Goal: Information Seeking & Learning: Learn about a topic

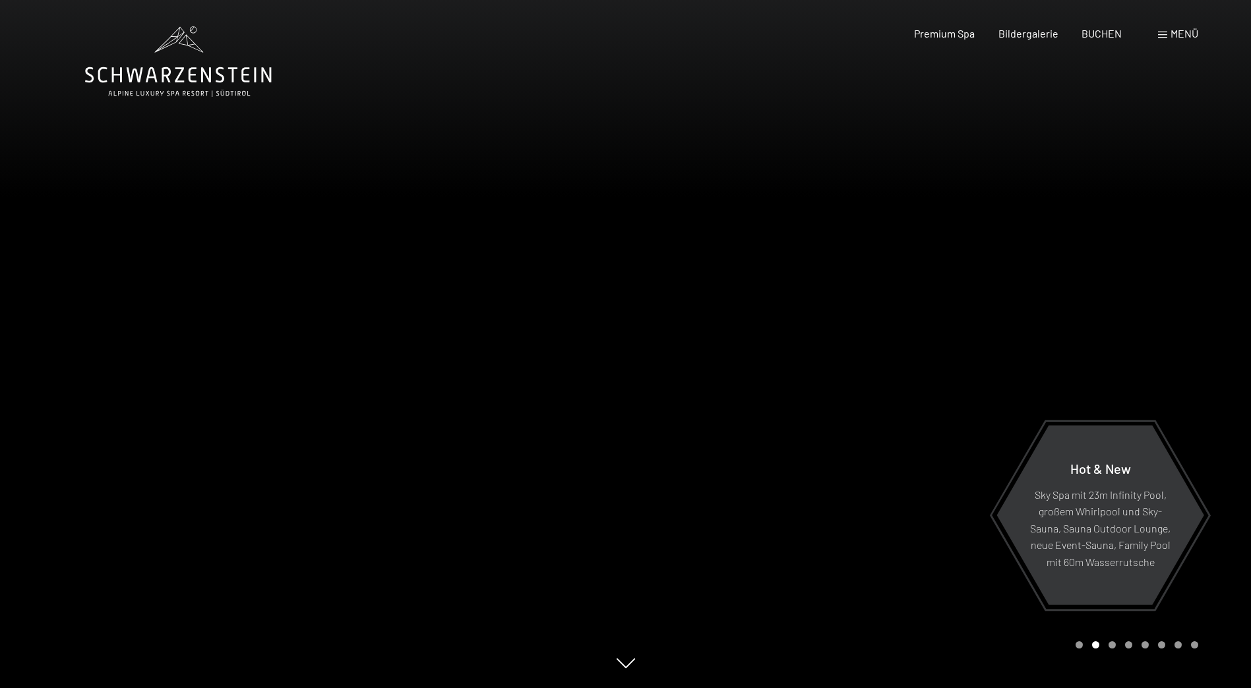
click at [1207, 341] on div at bounding box center [939, 344] width 626 height 688
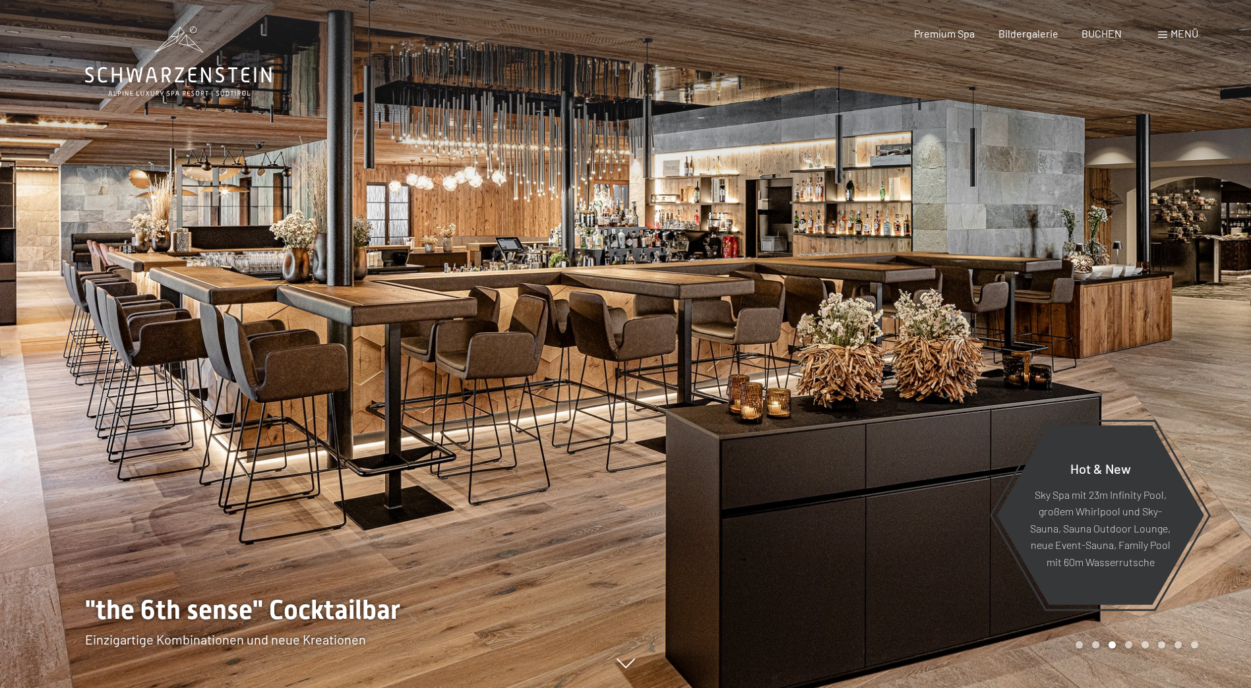
click at [1207, 341] on div at bounding box center [939, 344] width 626 height 688
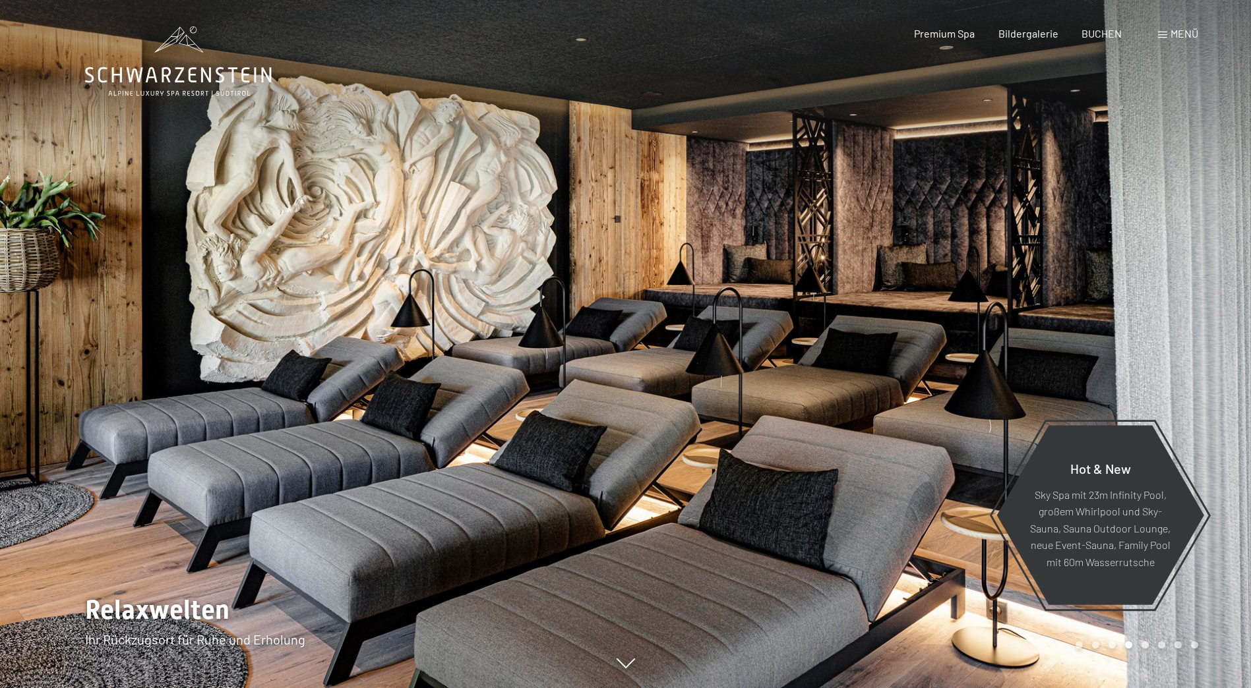
click at [1207, 341] on div at bounding box center [939, 344] width 626 height 688
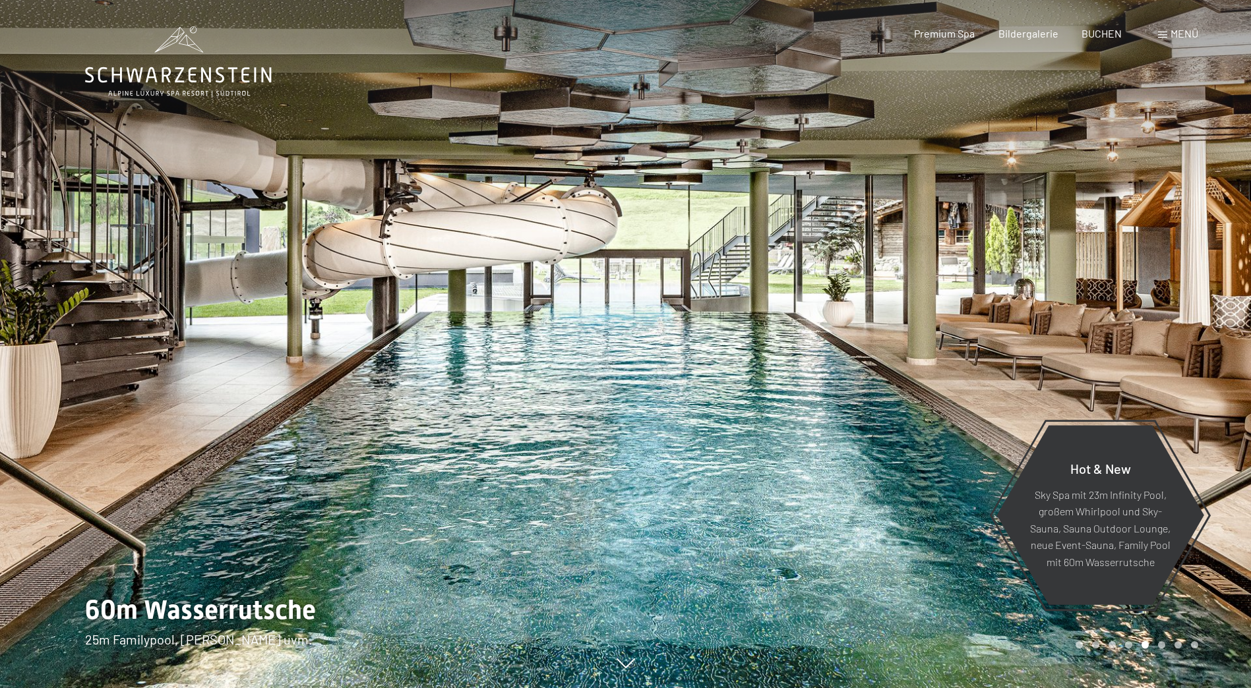
click at [1207, 341] on div at bounding box center [939, 344] width 626 height 688
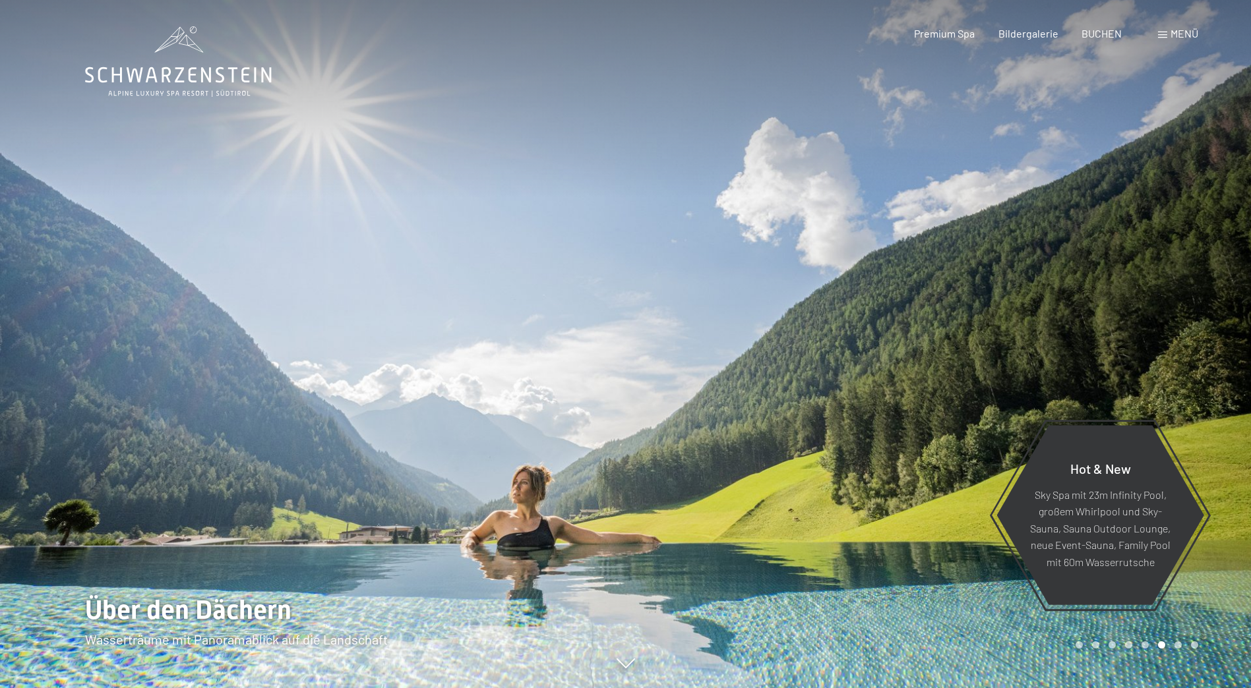
click at [1207, 341] on div at bounding box center [939, 344] width 626 height 688
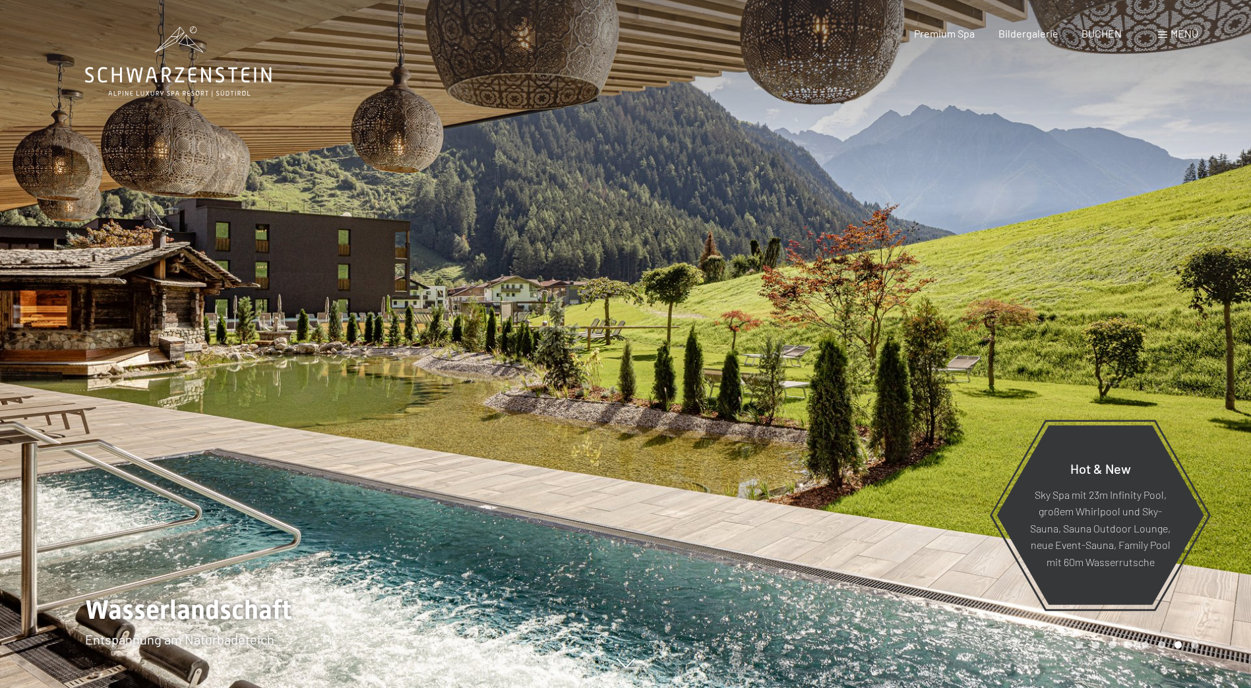
click at [1207, 341] on div at bounding box center [939, 344] width 626 height 688
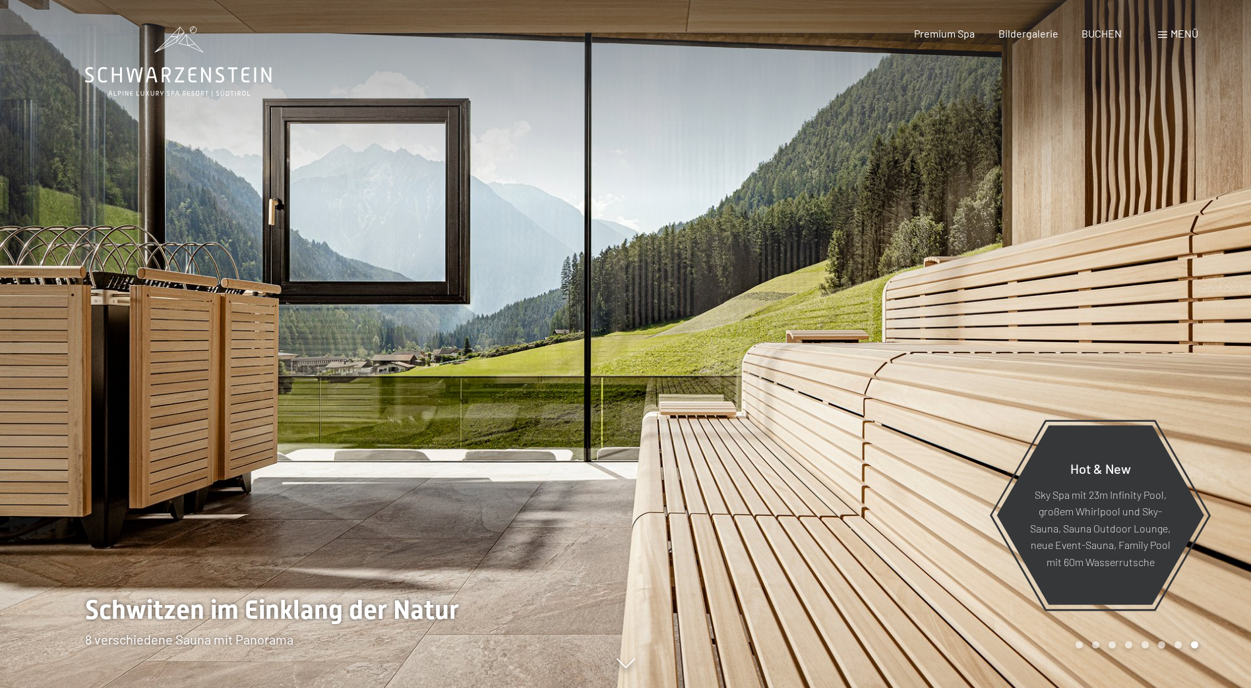
click at [1207, 341] on div at bounding box center [939, 344] width 626 height 688
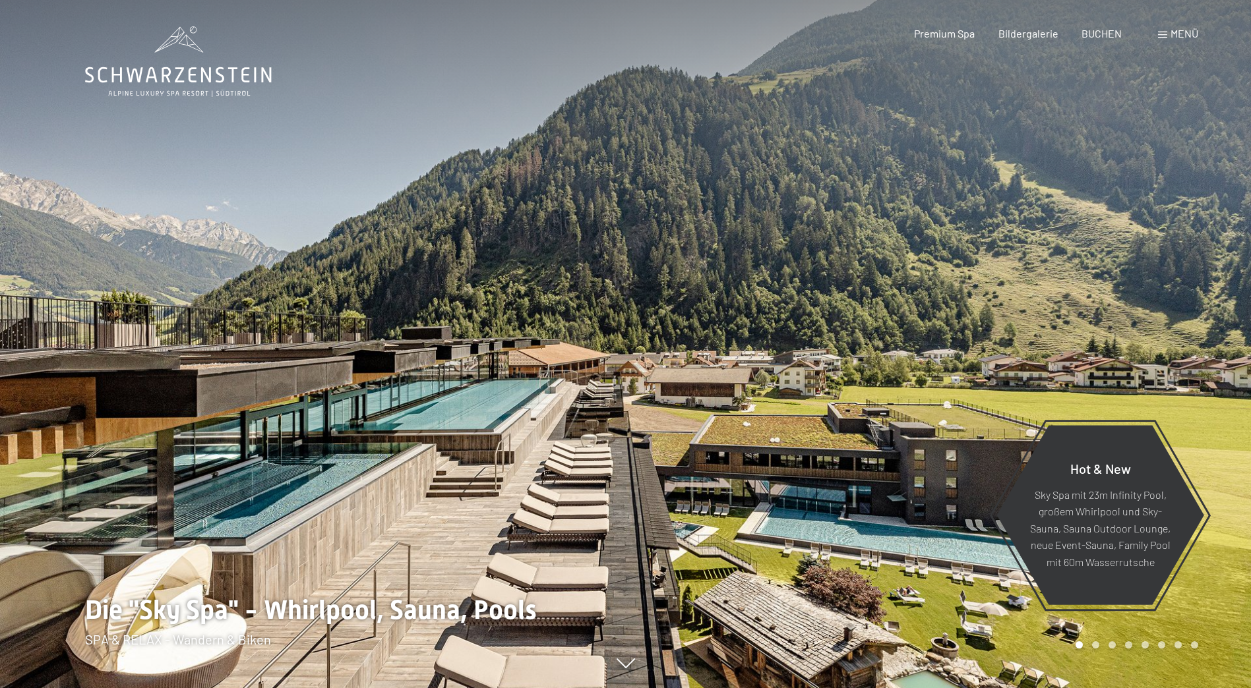
click at [1184, 297] on div at bounding box center [939, 344] width 626 height 688
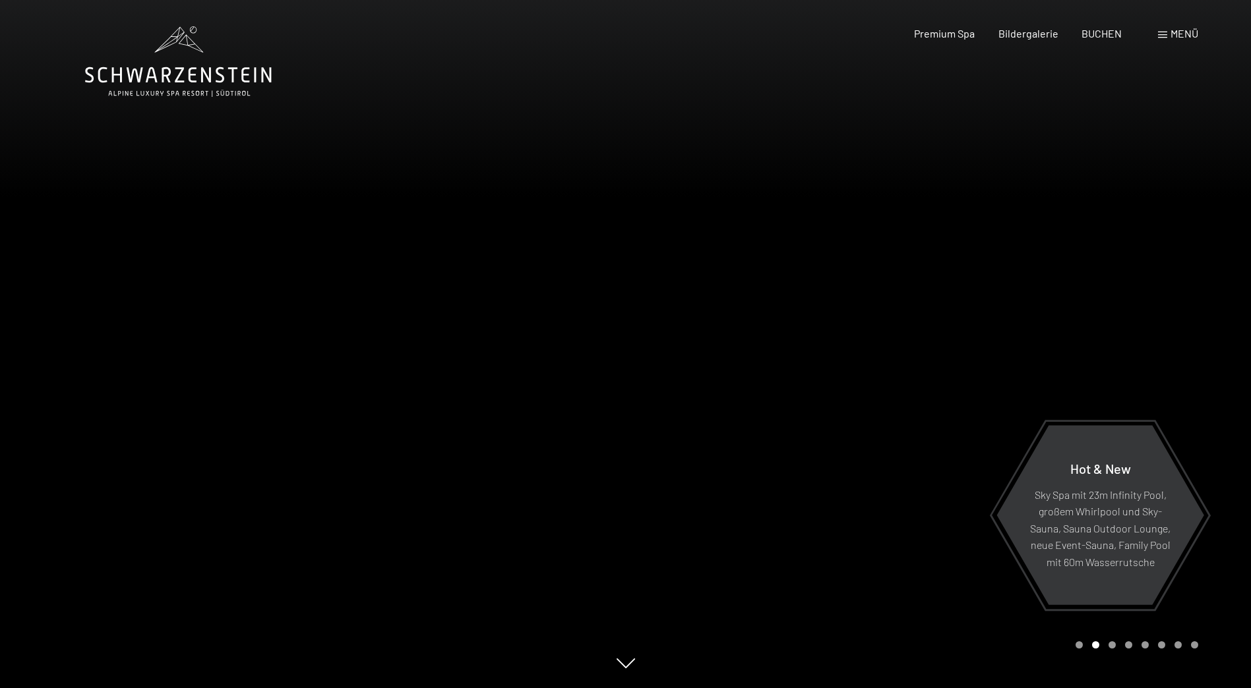
click at [1212, 308] on div at bounding box center [939, 344] width 626 height 688
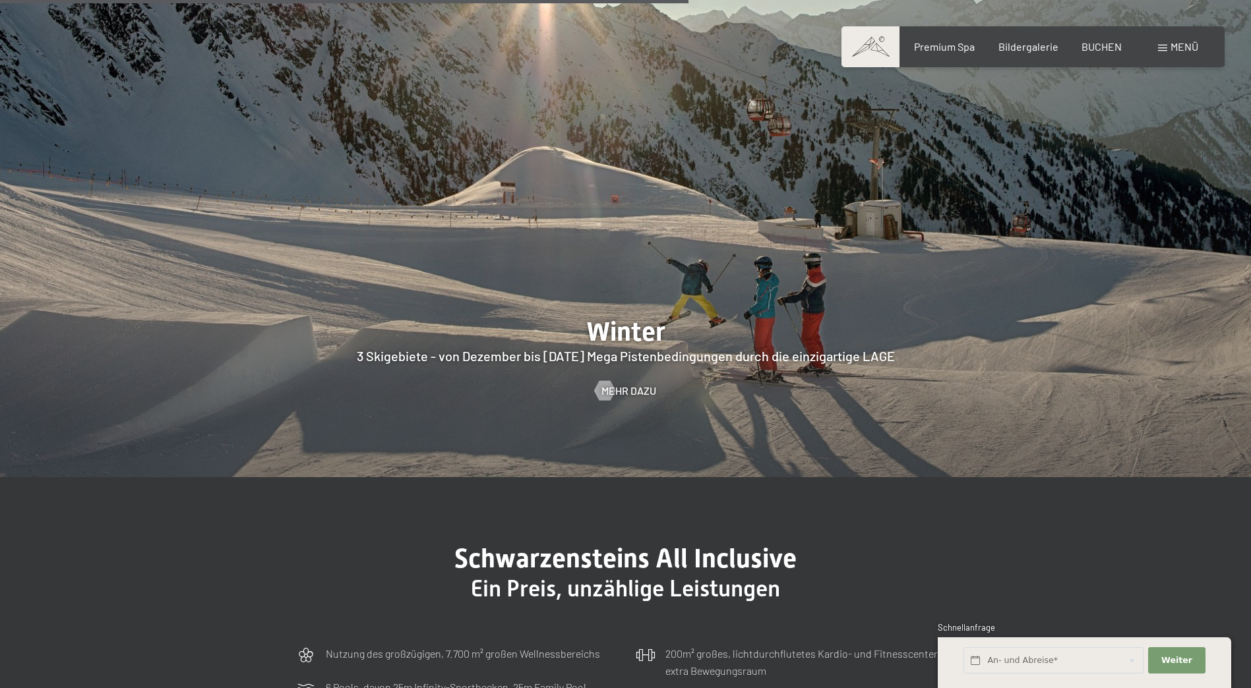
scroll to position [3956, 0]
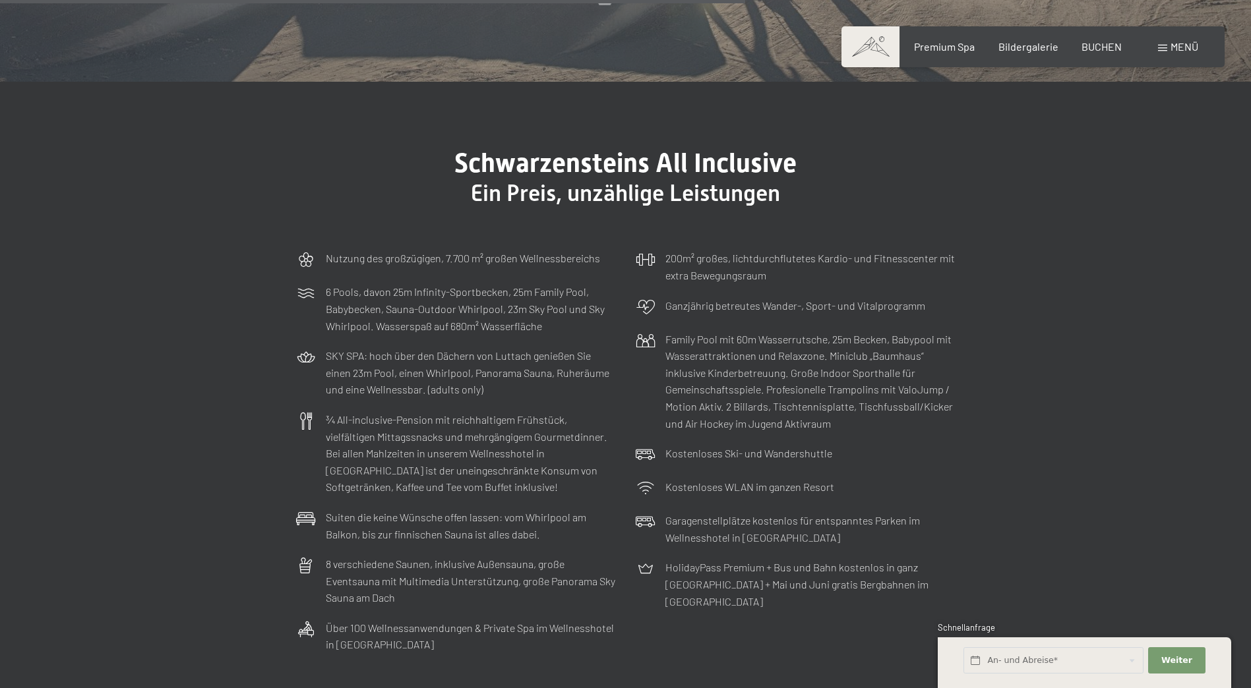
click at [1184, 46] on span "Menü" at bounding box center [1184, 46] width 28 height 13
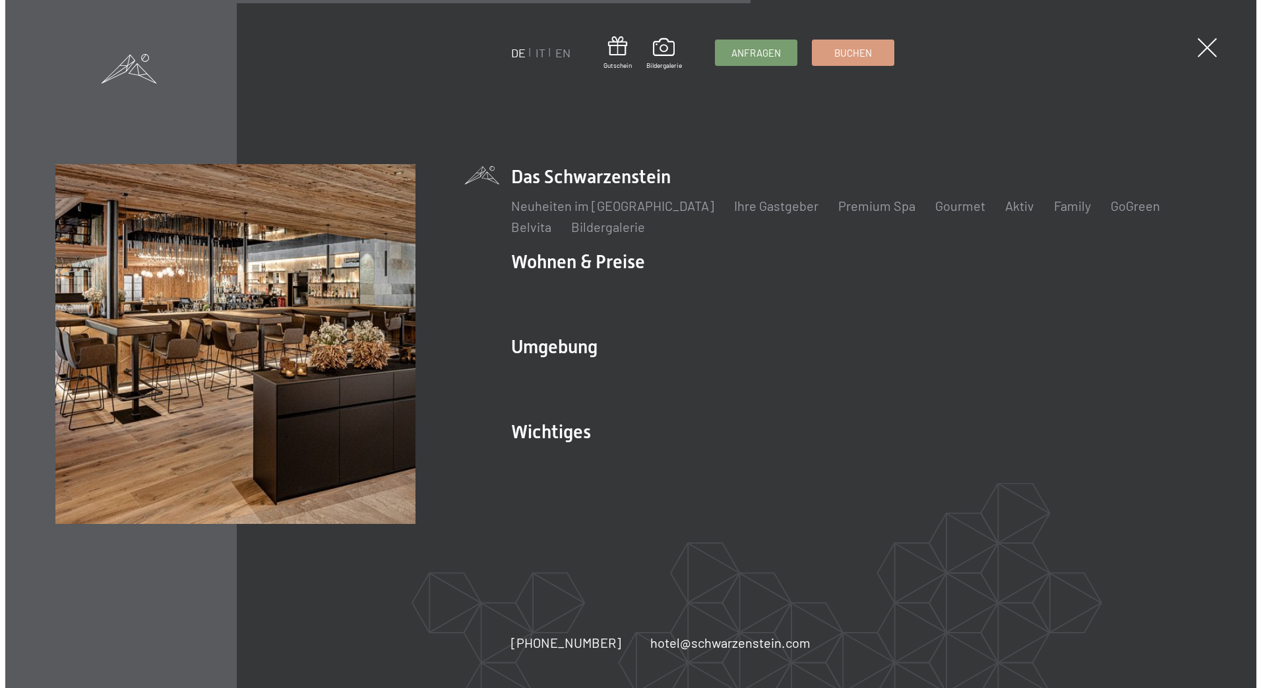
scroll to position [3973, 0]
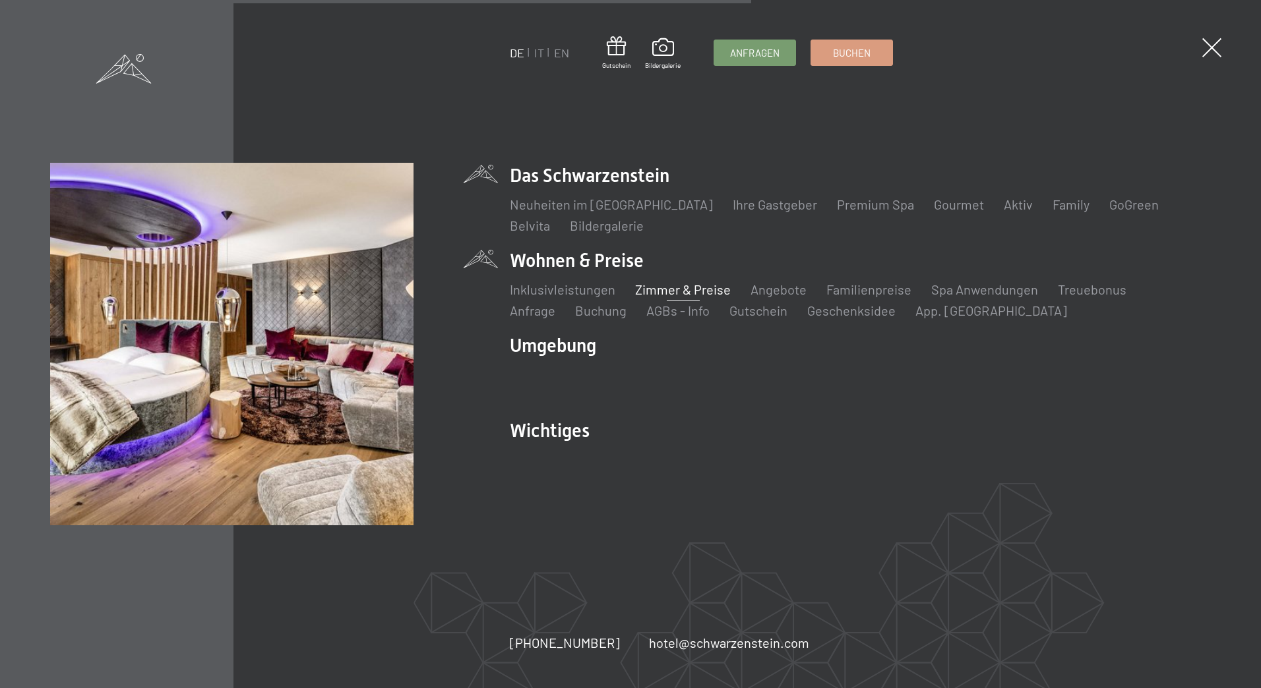
click at [706, 294] on link "Zimmer & Preise" at bounding box center [683, 290] width 96 height 16
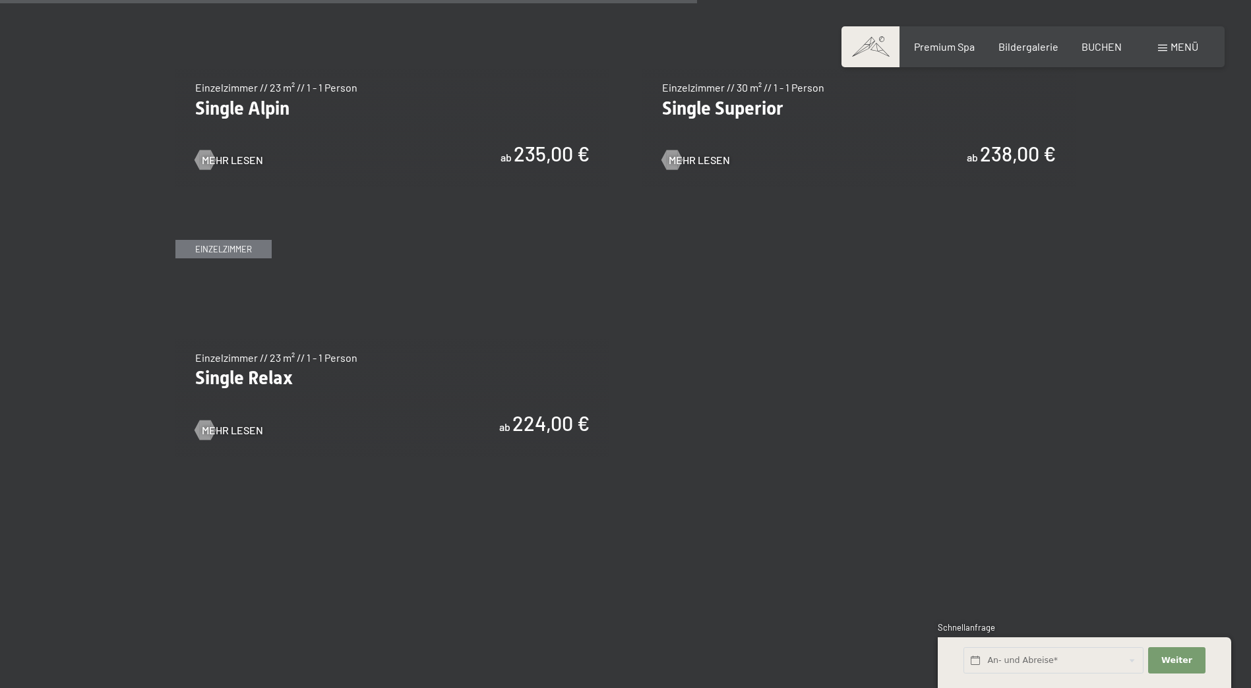
scroll to position [2308, 0]
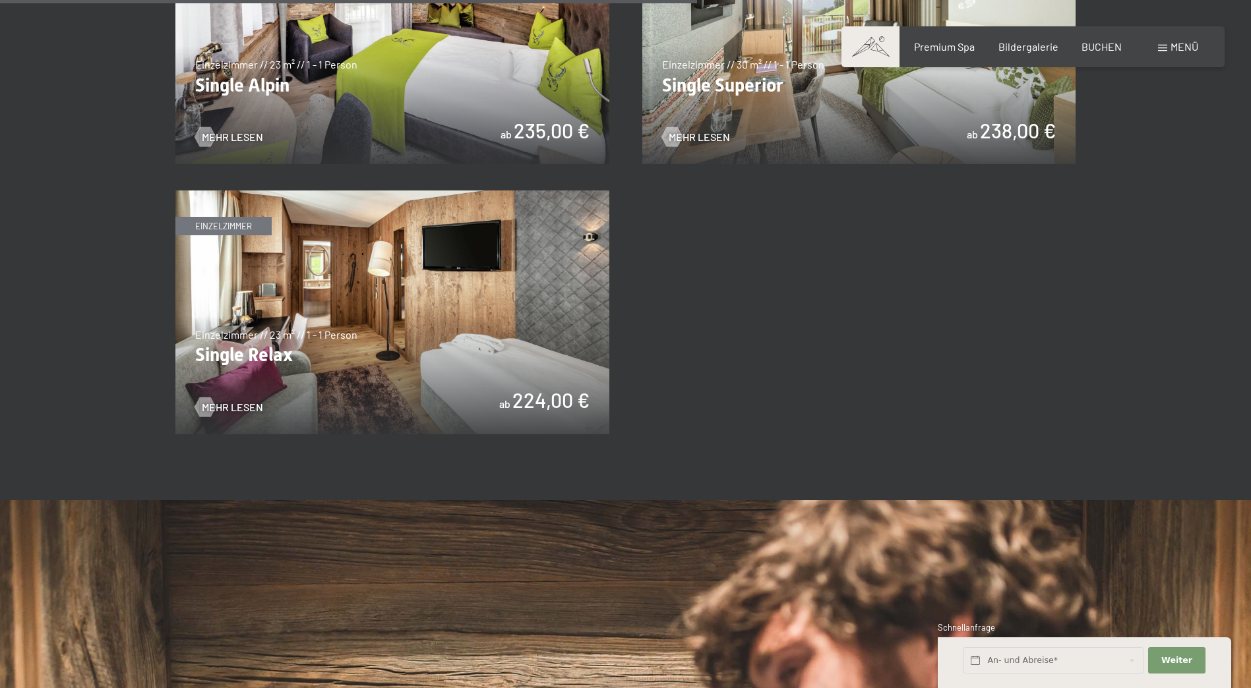
click at [371, 309] on img at bounding box center [392, 313] width 434 height 244
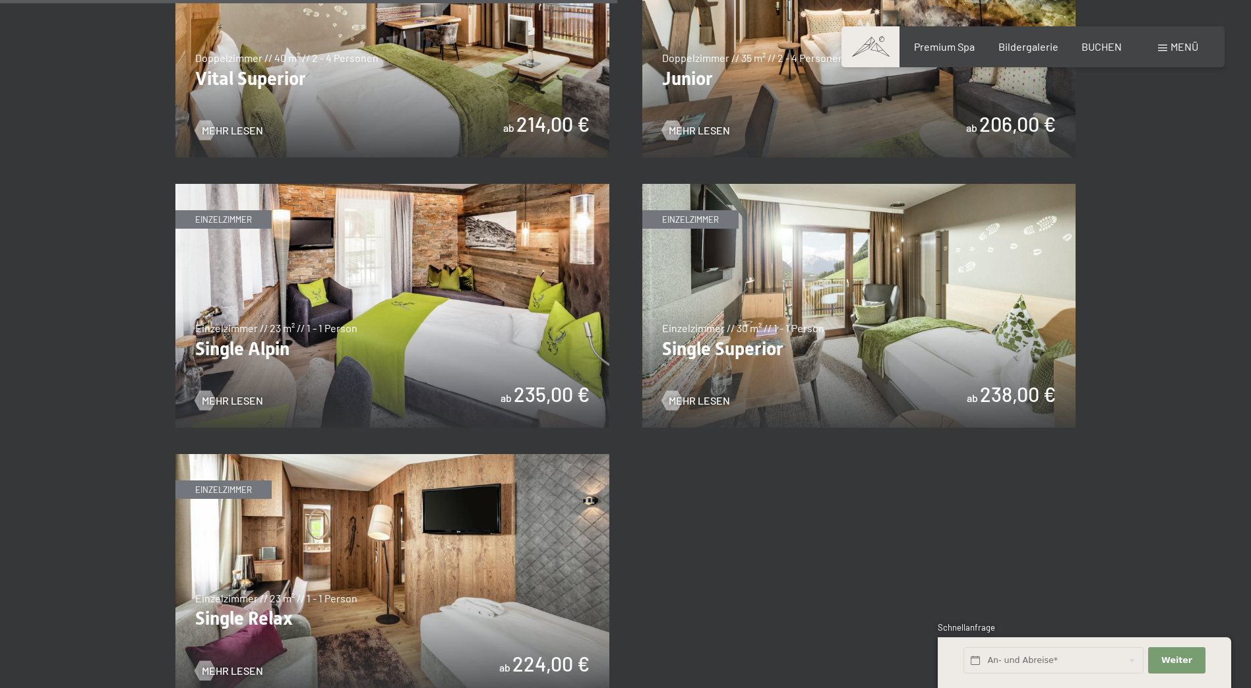
click at [332, 263] on img at bounding box center [392, 306] width 434 height 244
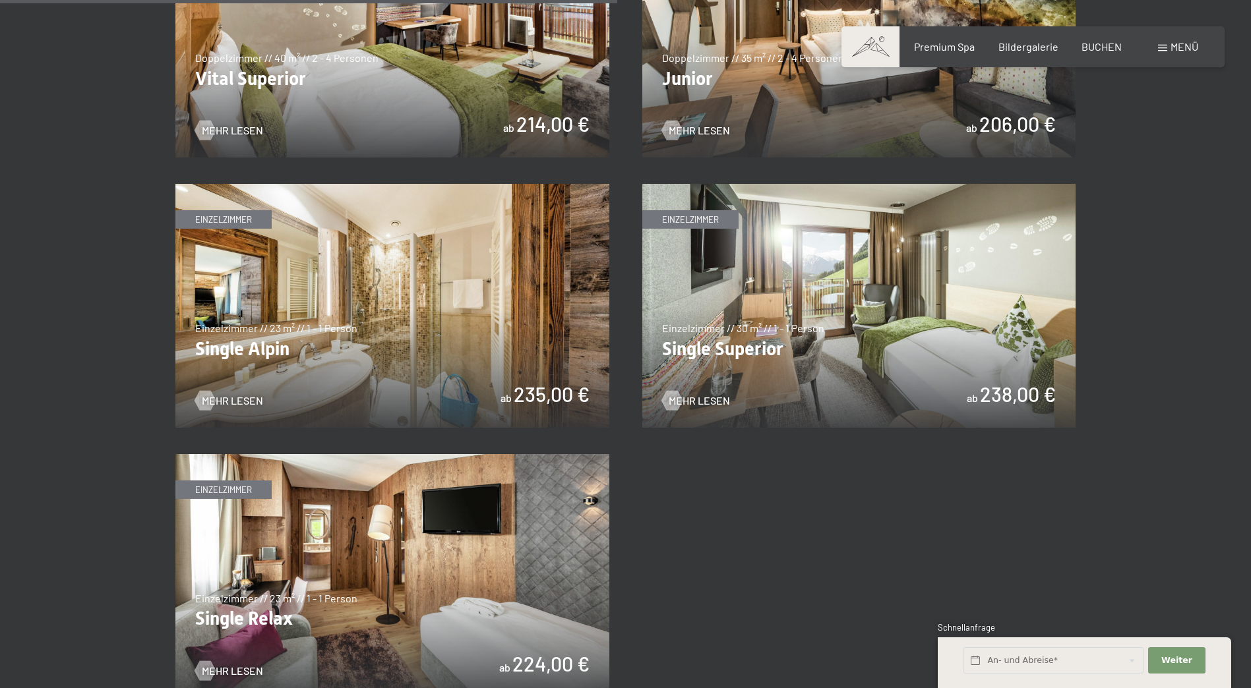
click at [450, 301] on img at bounding box center [392, 306] width 434 height 244
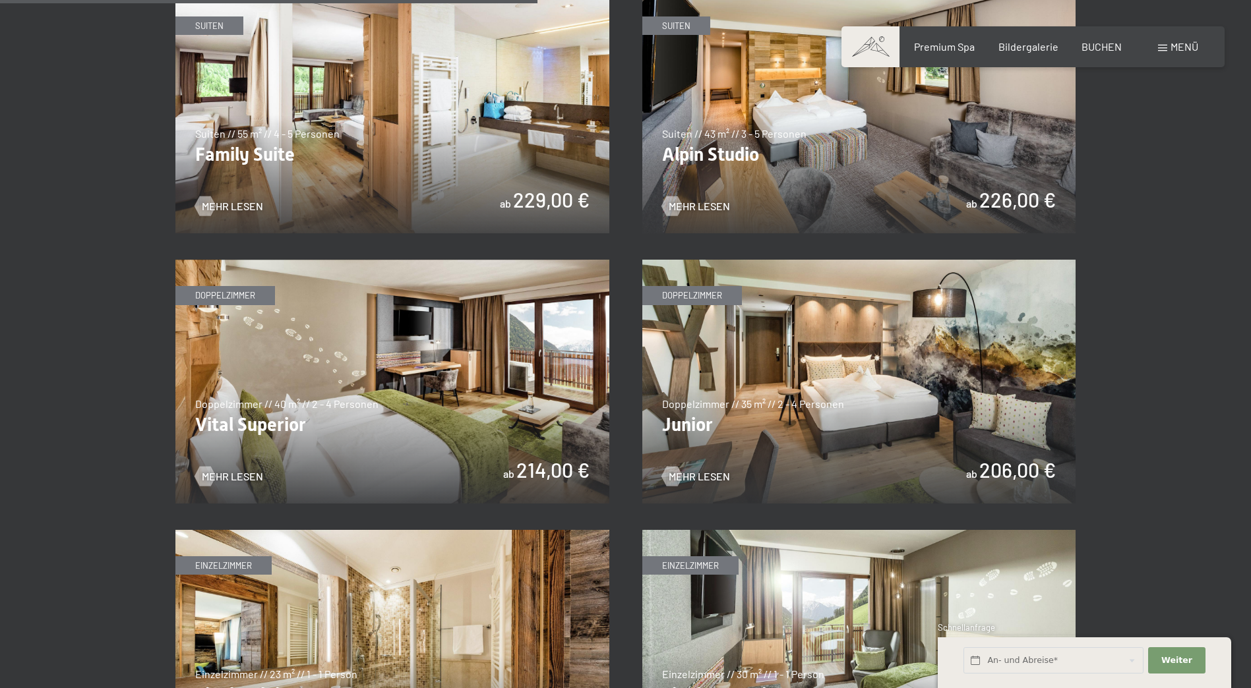
scroll to position [1517, 0]
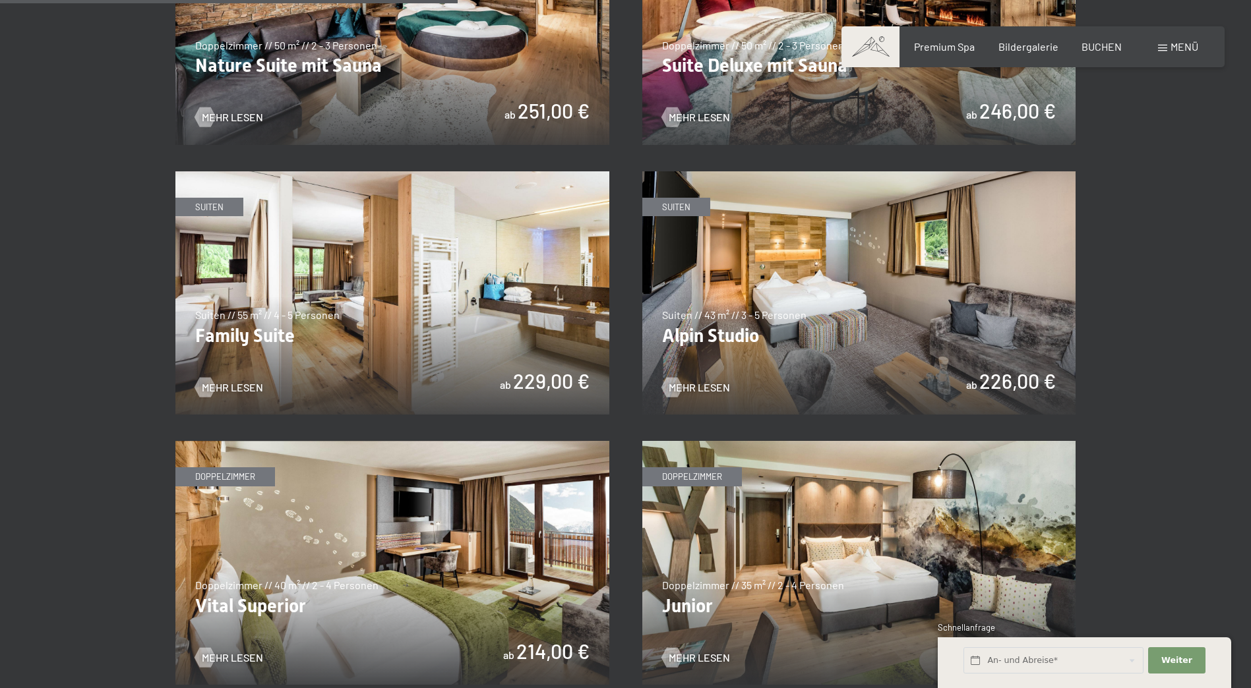
click at [938, 310] on img at bounding box center [859, 293] width 434 height 244
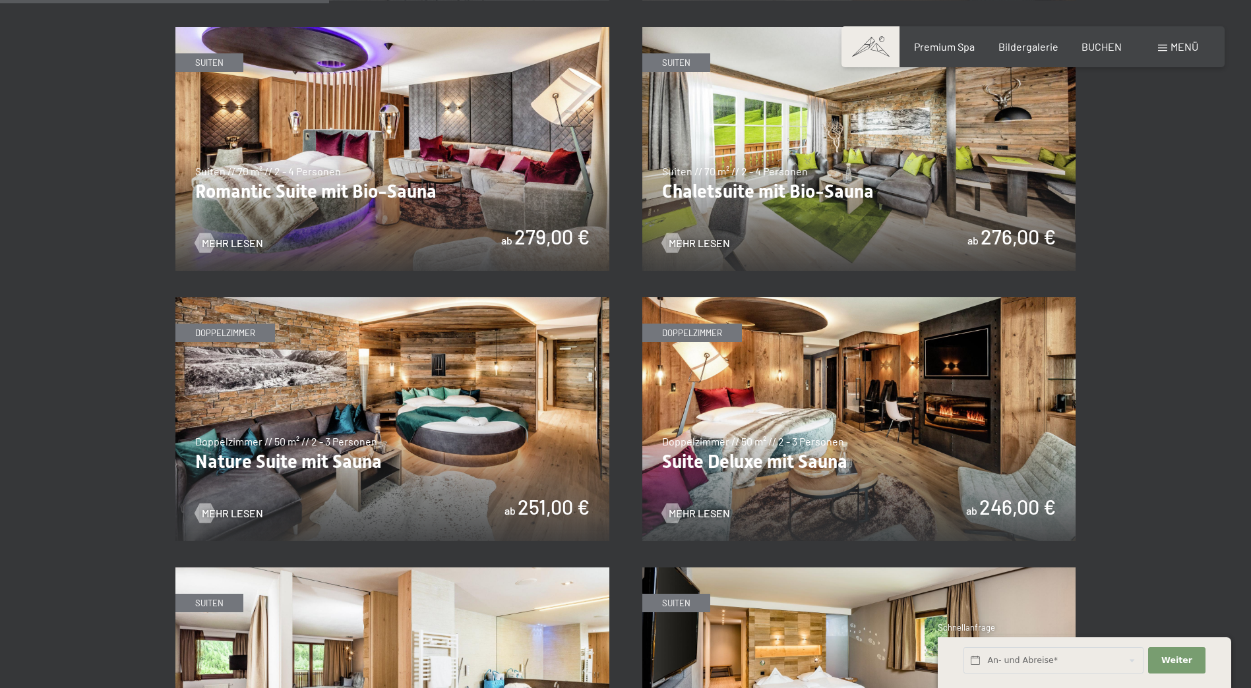
scroll to position [1055, 0]
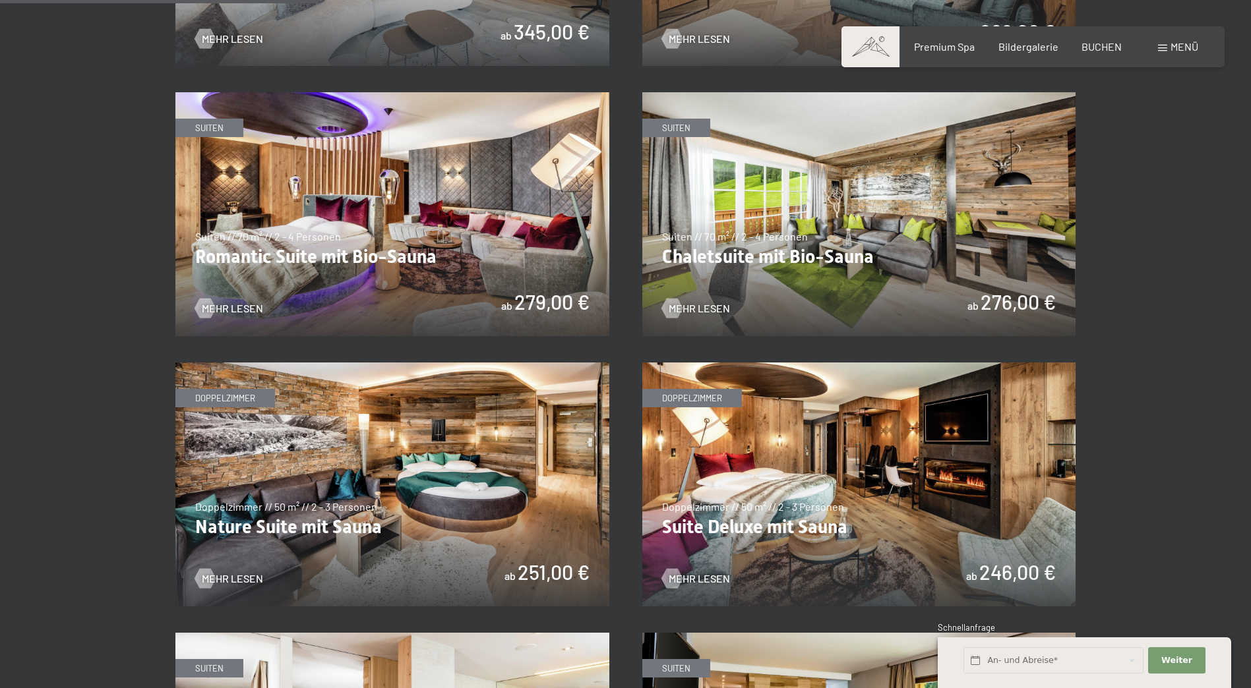
click at [798, 201] on img at bounding box center [859, 214] width 434 height 244
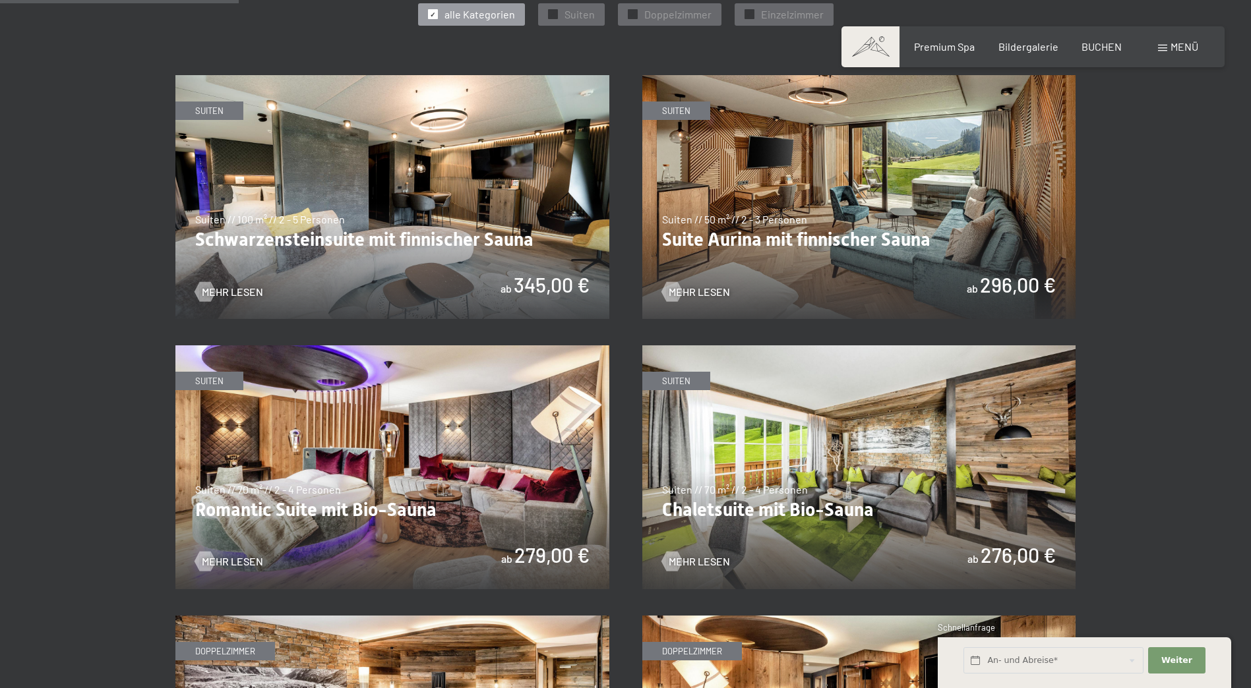
scroll to position [791, 0]
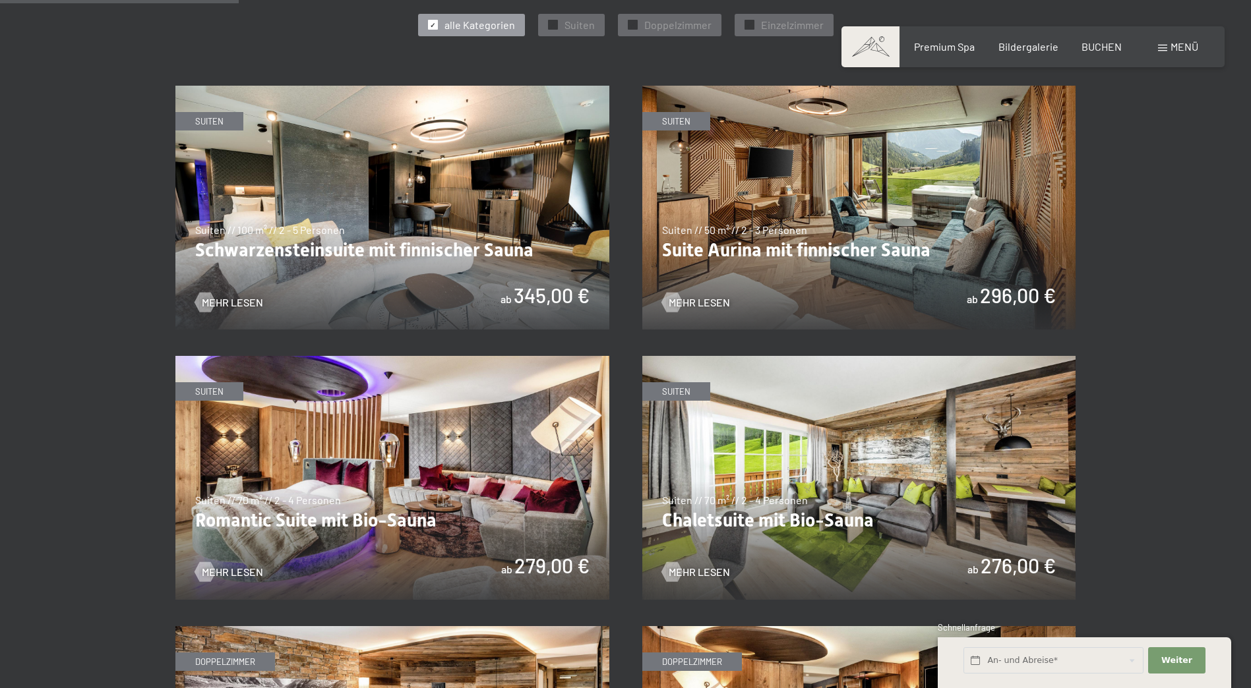
click at [544, 219] on img at bounding box center [392, 208] width 434 height 244
click at [831, 200] on img at bounding box center [859, 208] width 434 height 244
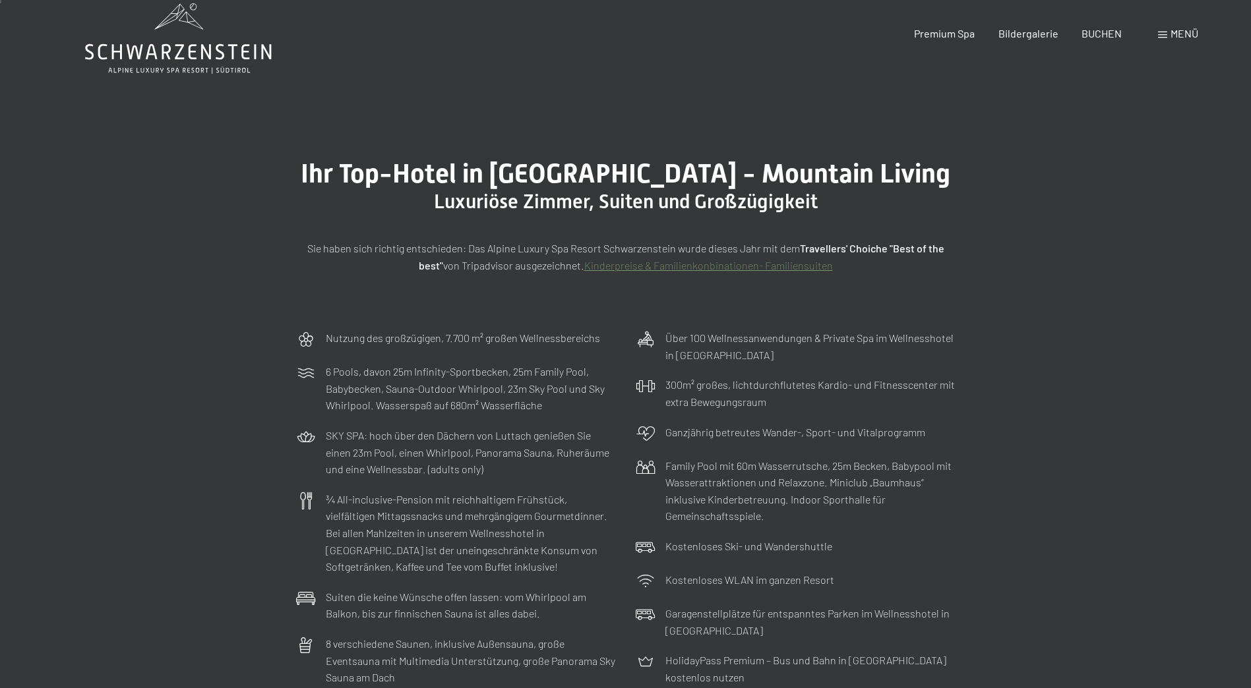
scroll to position [0, 0]
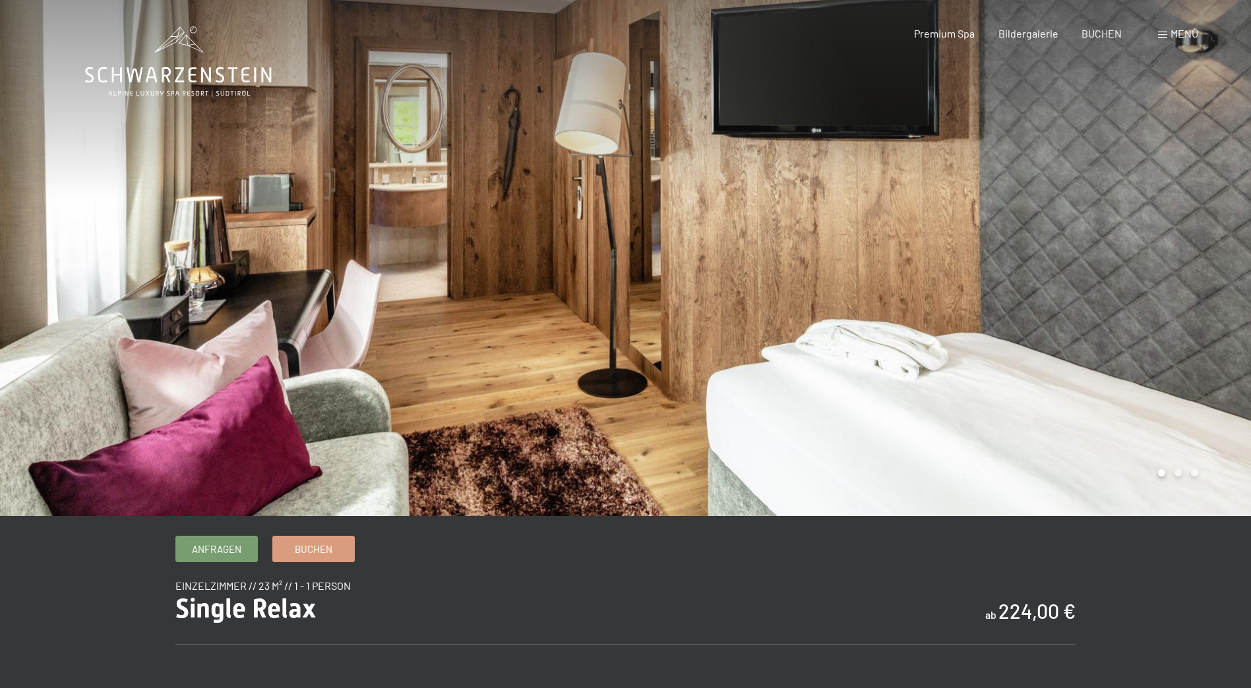
click at [1135, 267] on div at bounding box center [939, 258] width 626 height 516
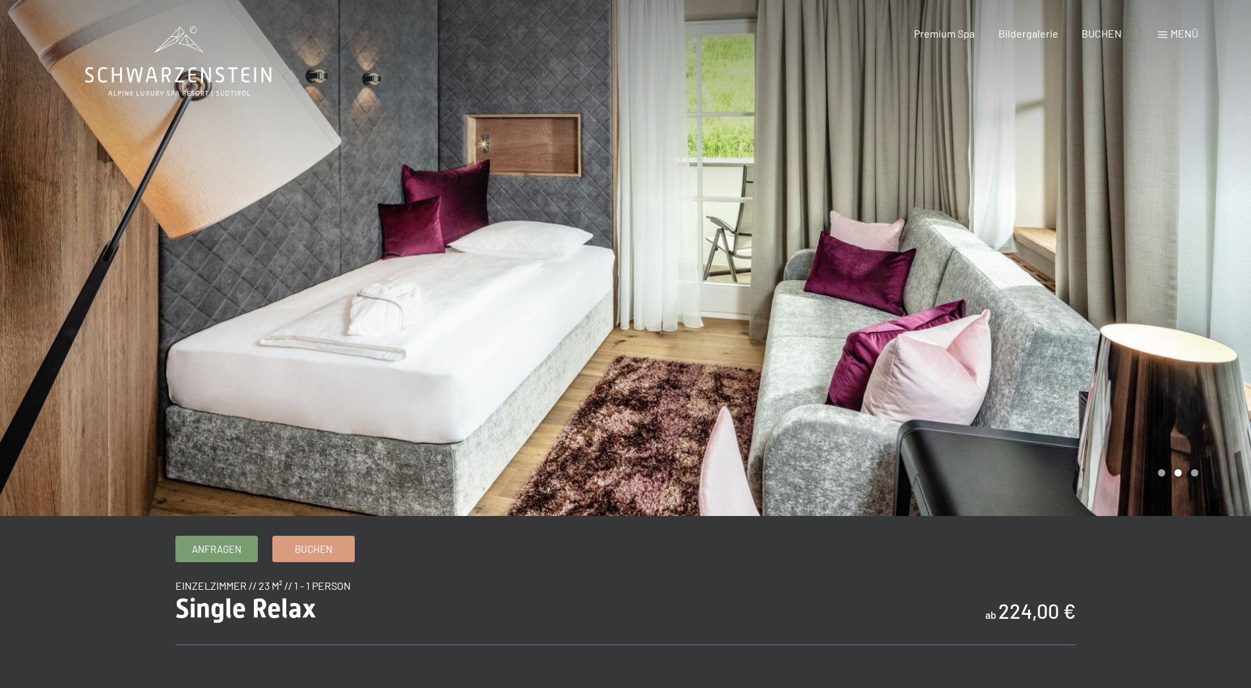
click at [1174, 289] on div at bounding box center [939, 258] width 626 height 516
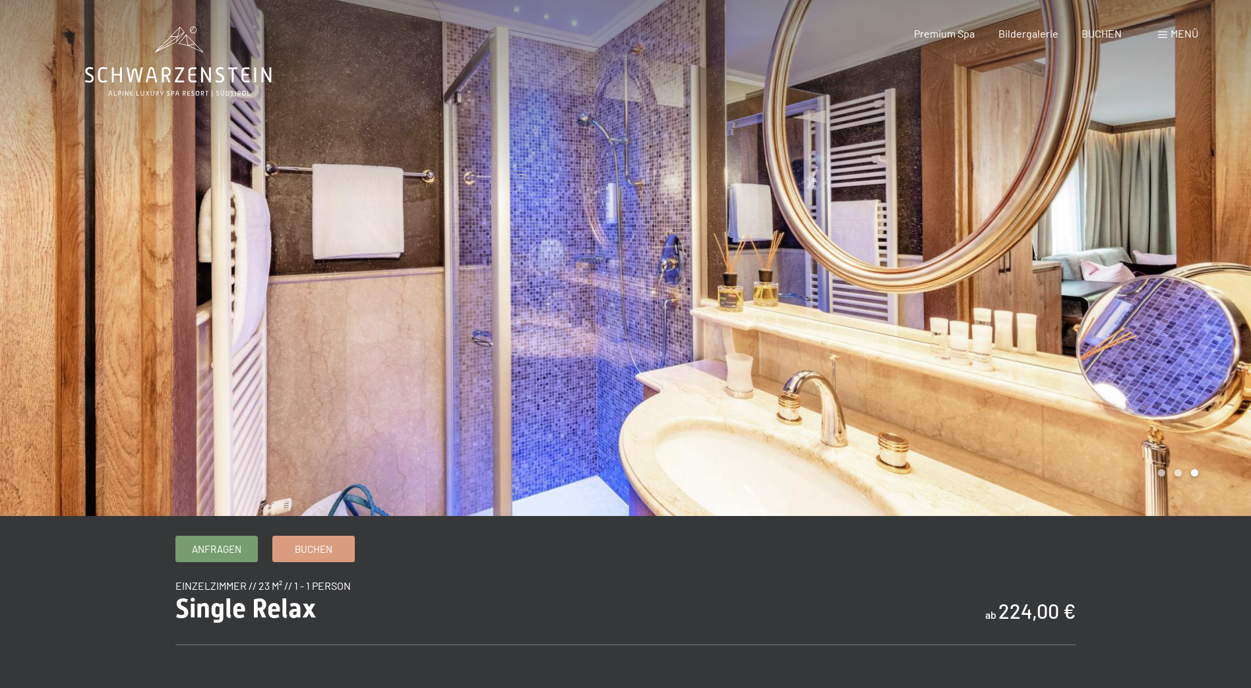
click at [1166, 288] on div at bounding box center [939, 258] width 626 height 516
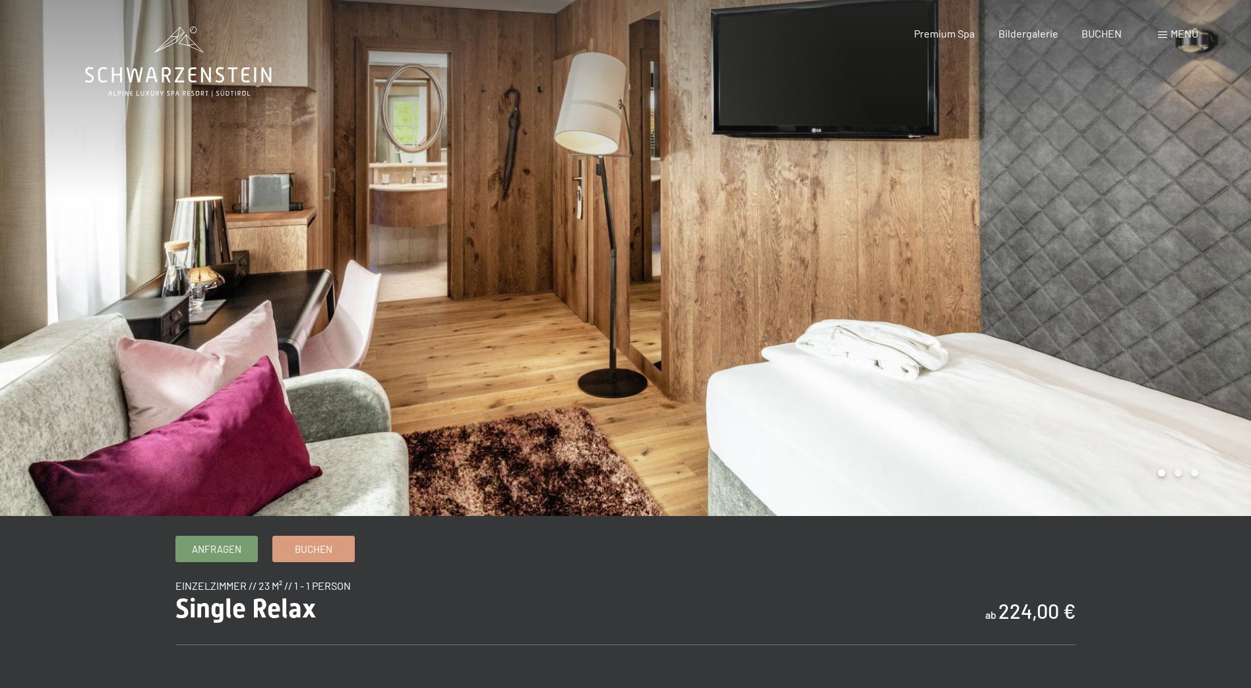
click at [1166, 288] on div at bounding box center [939, 258] width 626 height 516
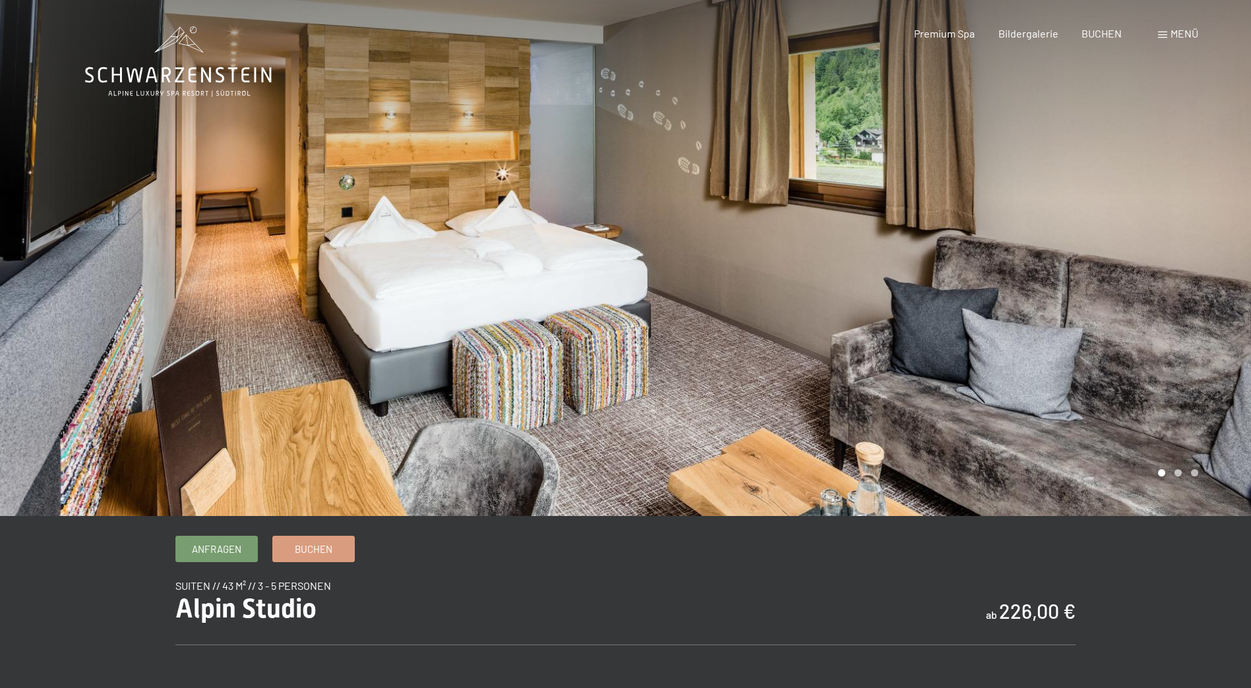
click at [1146, 259] on div at bounding box center [939, 258] width 626 height 516
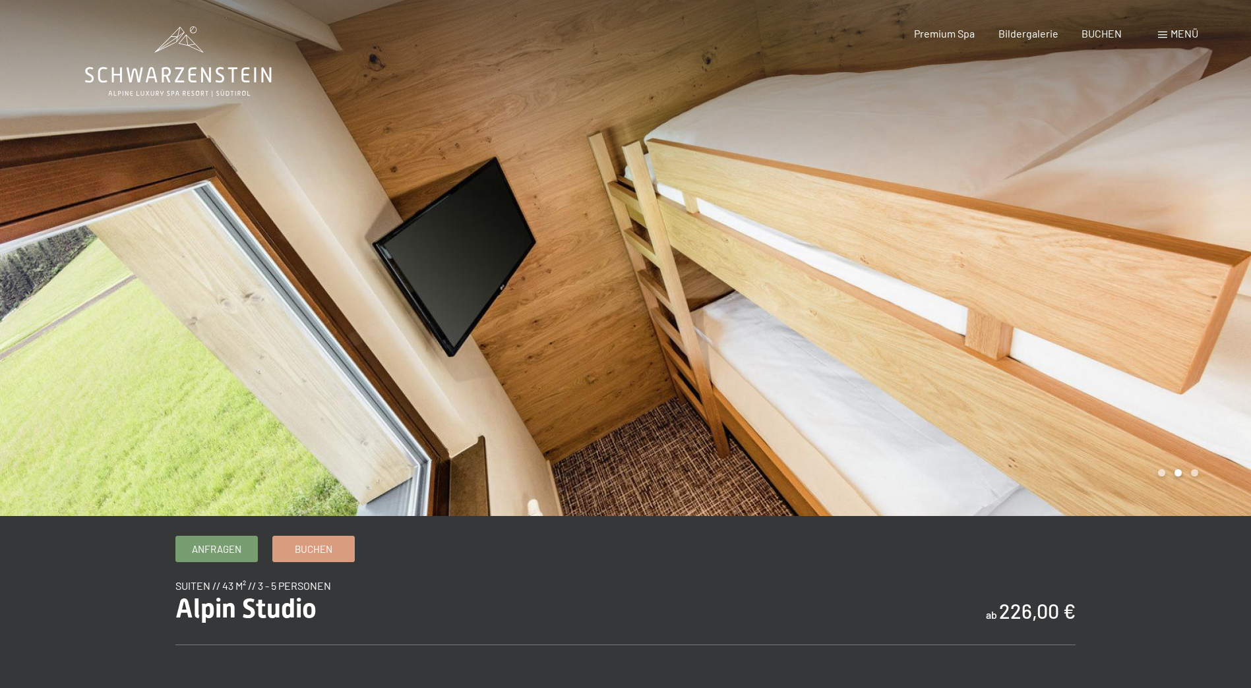
click at [1147, 259] on div at bounding box center [939, 258] width 626 height 516
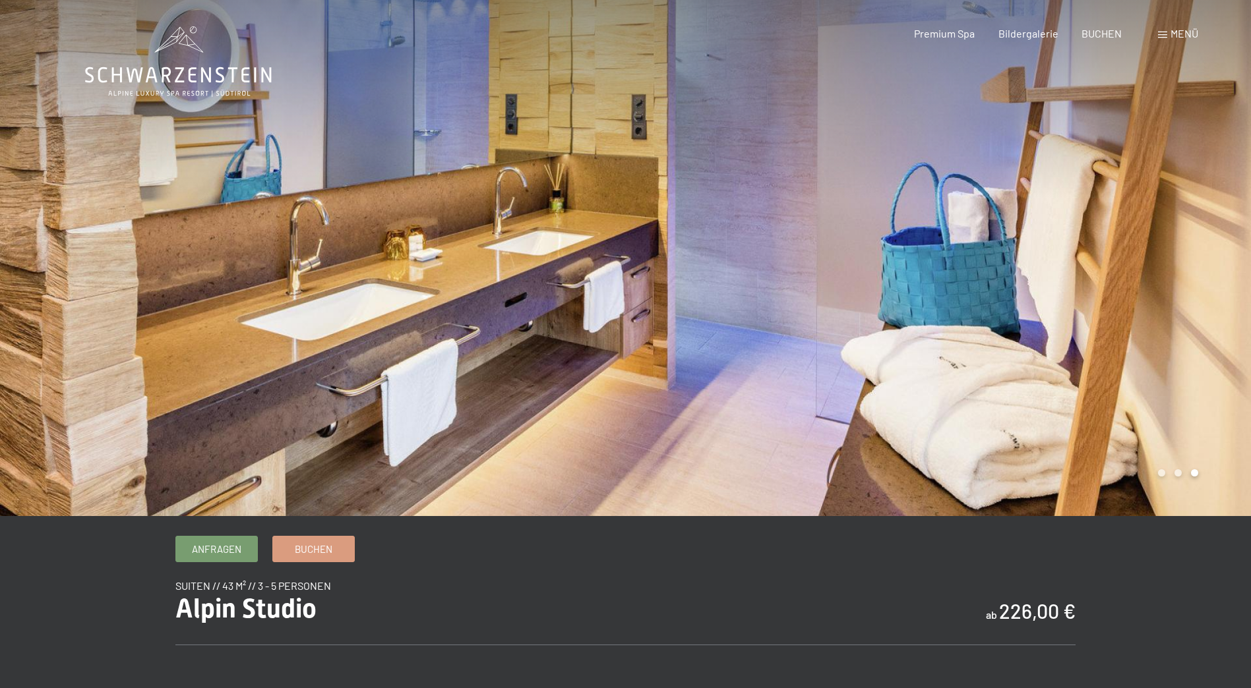
click at [1147, 259] on div at bounding box center [939, 258] width 626 height 516
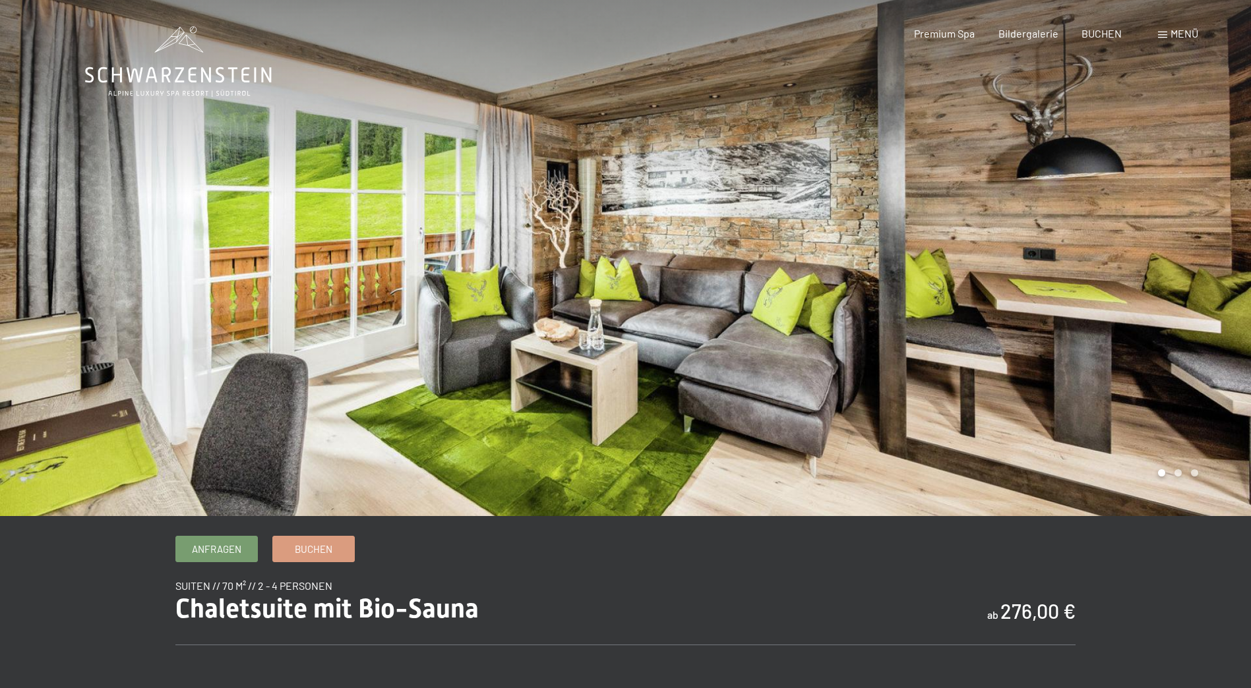
click at [1168, 222] on div at bounding box center [939, 258] width 626 height 516
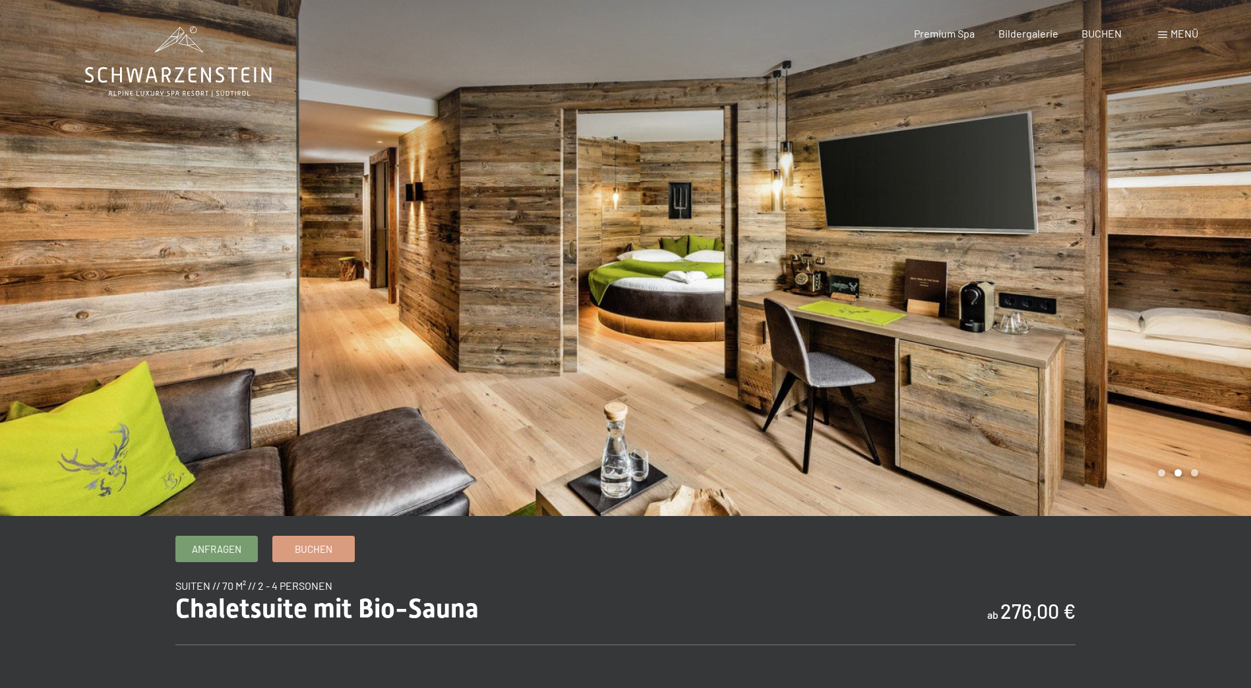
click at [1168, 222] on div at bounding box center [939, 258] width 626 height 516
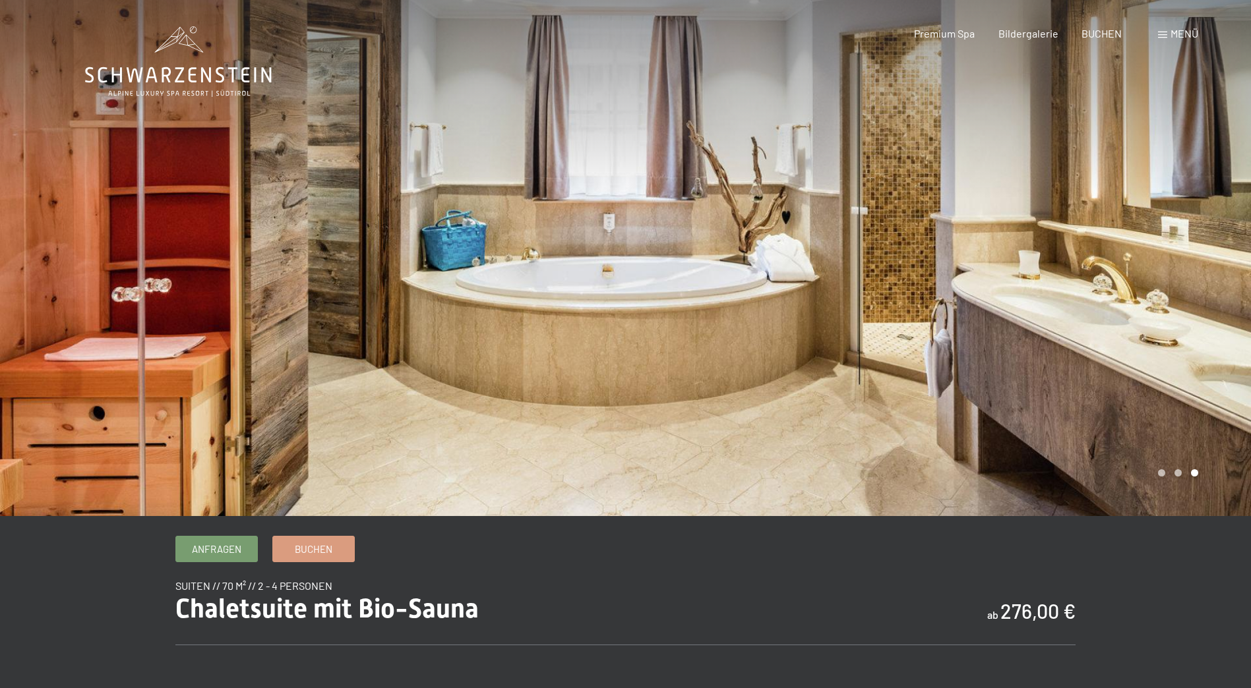
click at [1140, 288] on div at bounding box center [939, 258] width 626 height 516
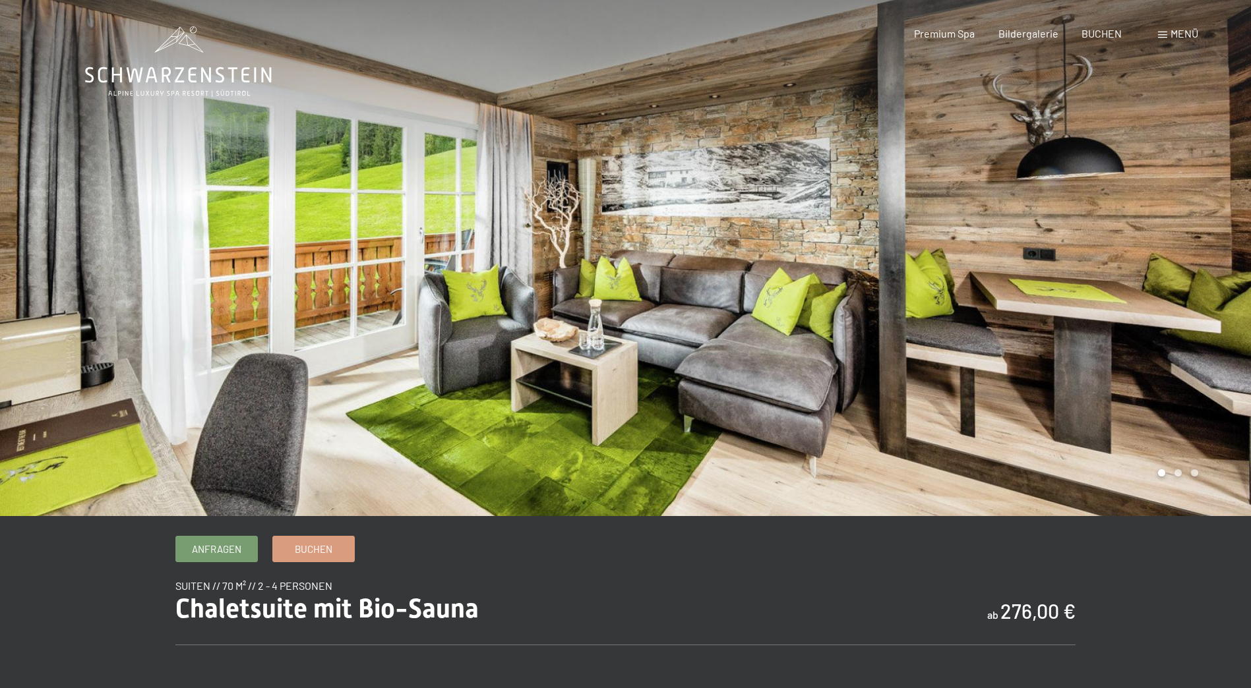
click at [1190, 262] on div at bounding box center [939, 258] width 626 height 516
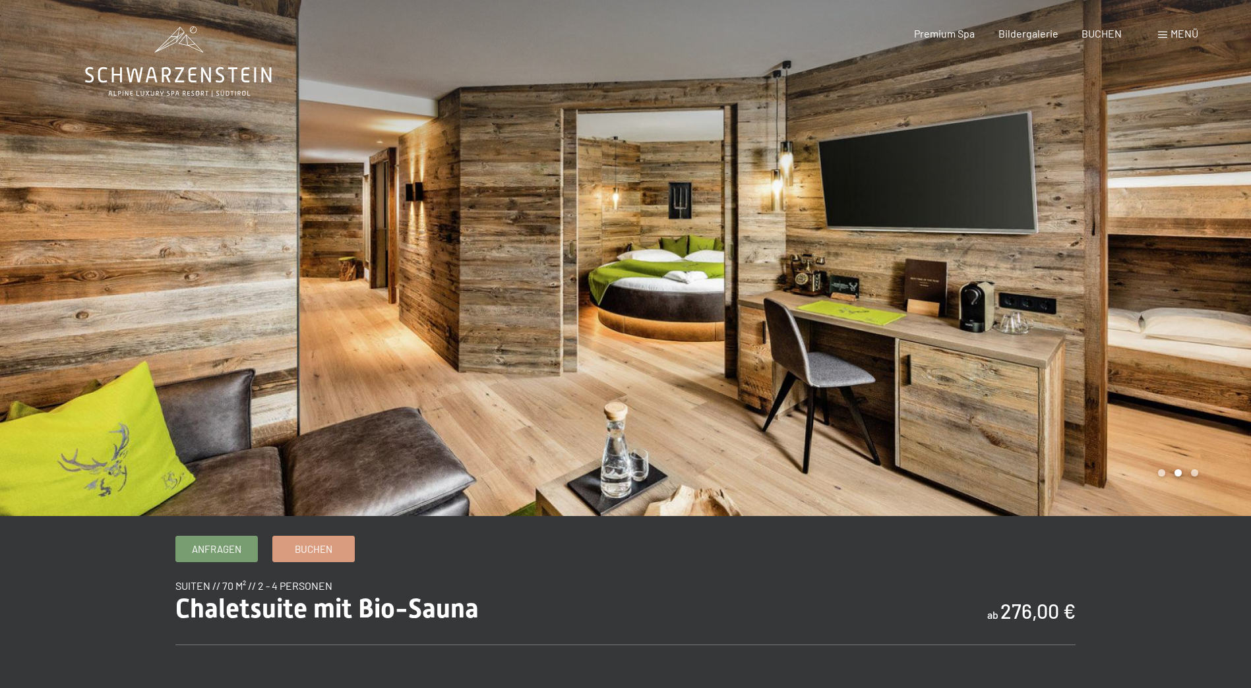
click at [1190, 262] on div at bounding box center [939, 258] width 626 height 516
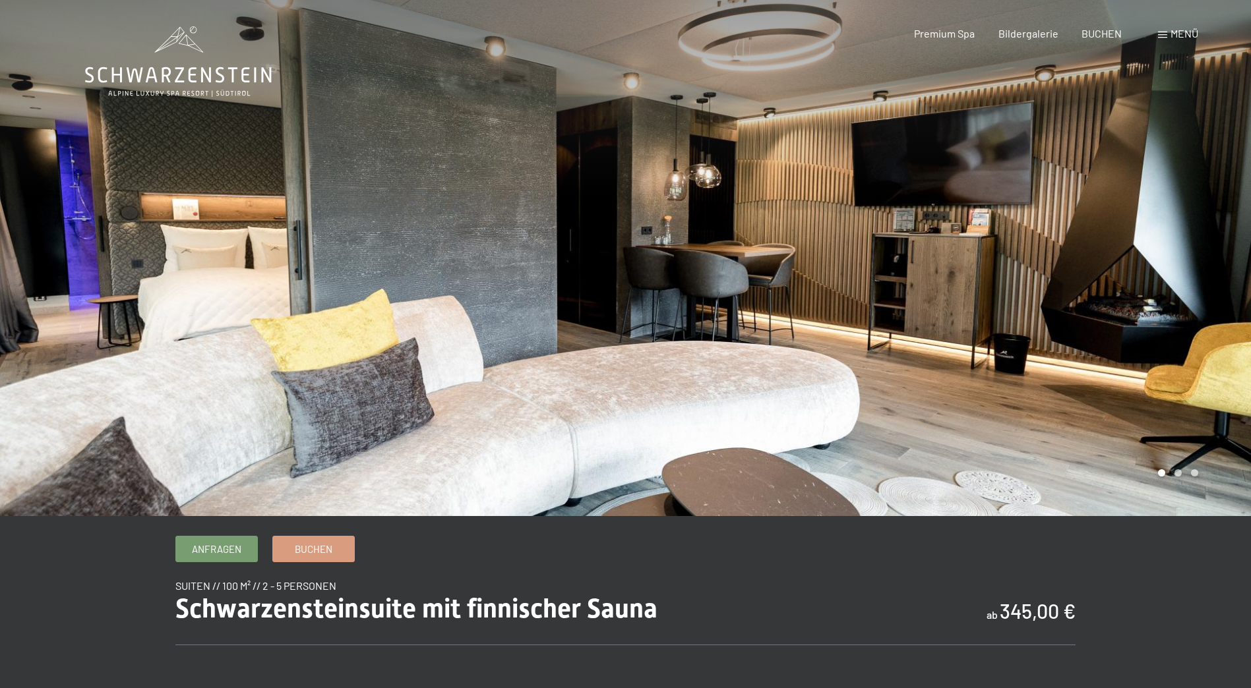
click at [1197, 251] on div at bounding box center [939, 258] width 626 height 516
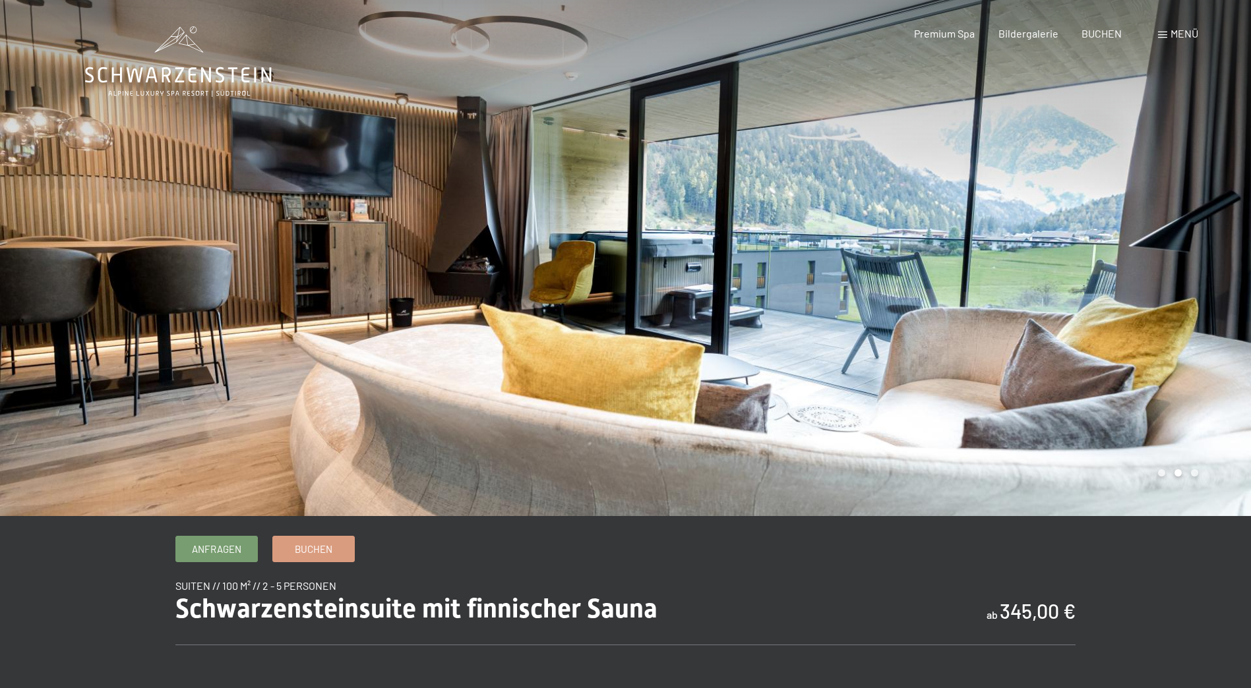
click at [1197, 251] on div at bounding box center [939, 258] width 626 height 516
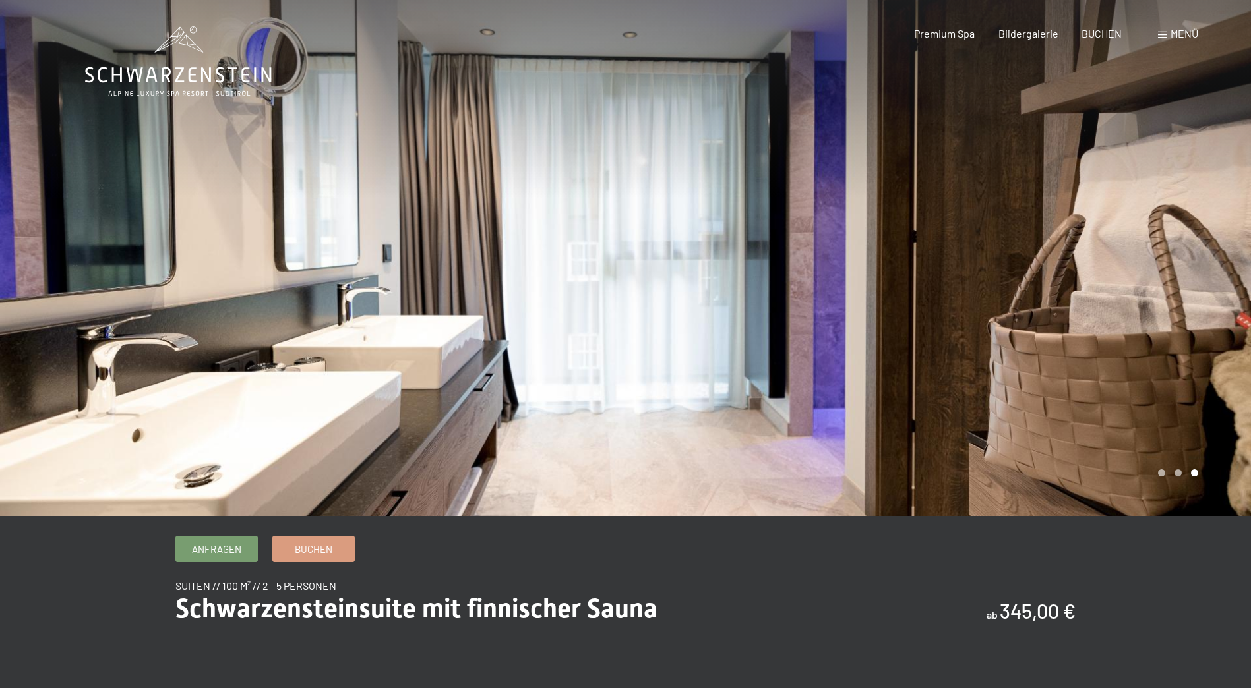
click at [1197, 251] on div at bounding box center [939, 258] width 626 height 516
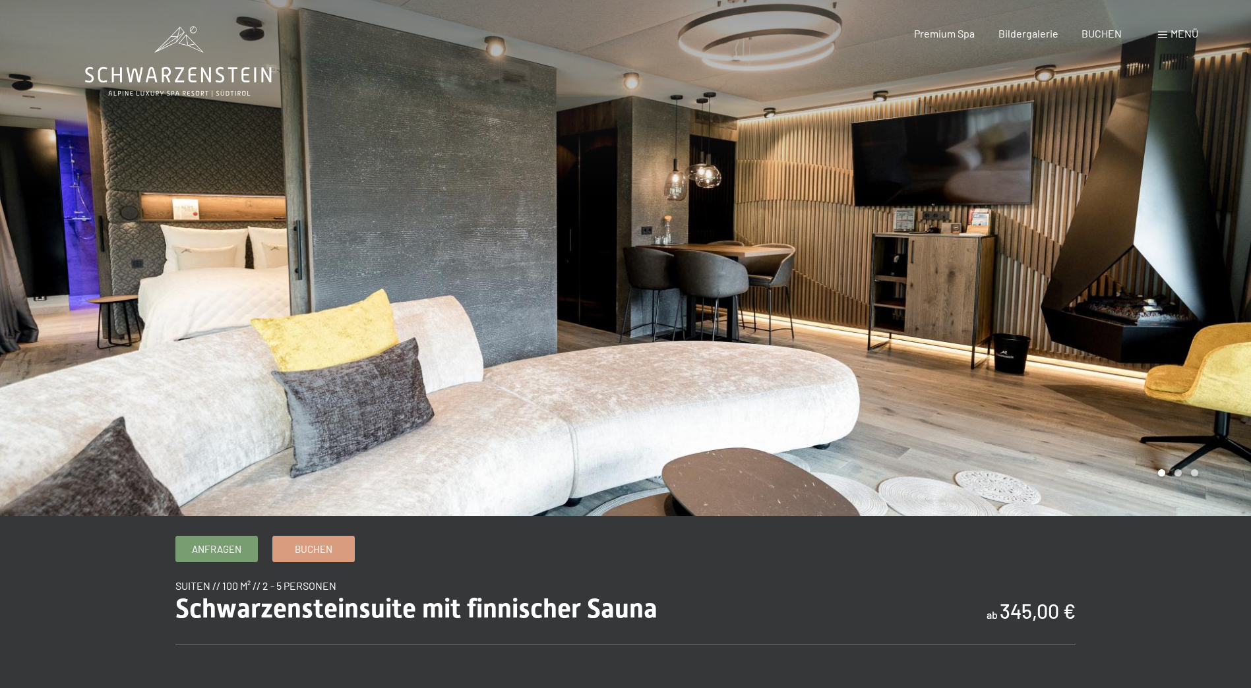
click at [1152, 278] on div at bounding box center [939, 258] width 626 height 516
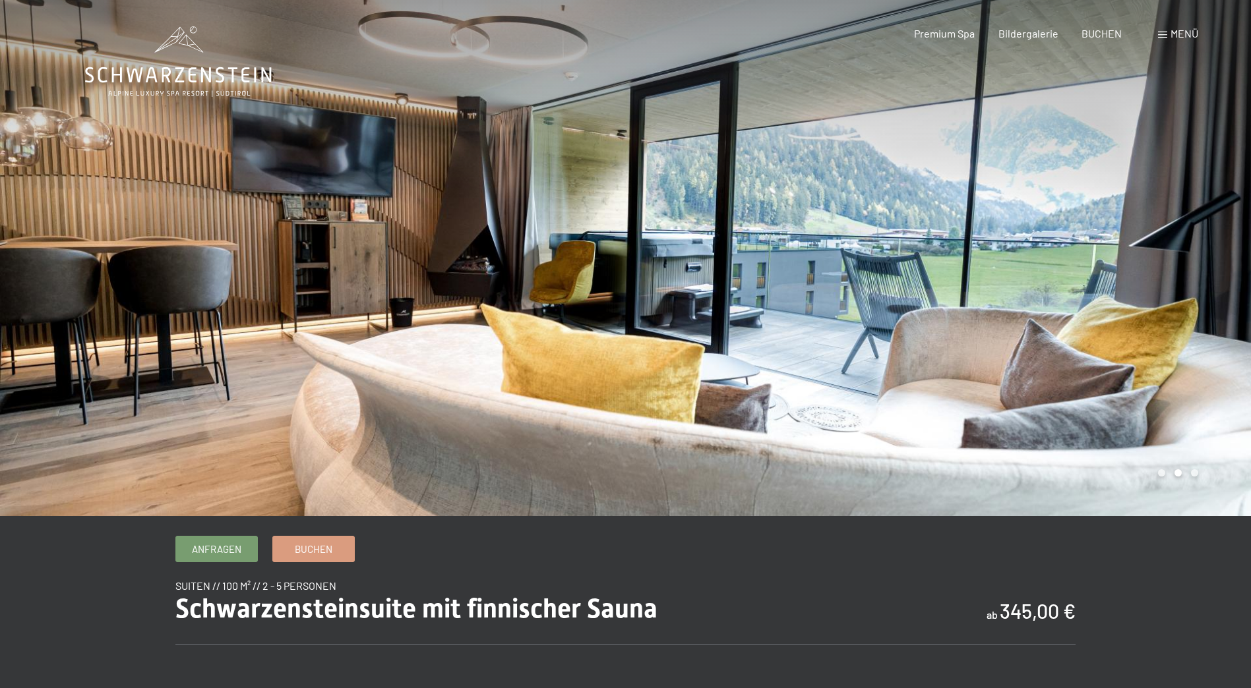
click at [1152, 278] on div at bounding box center [939, 258] width 626 height 516
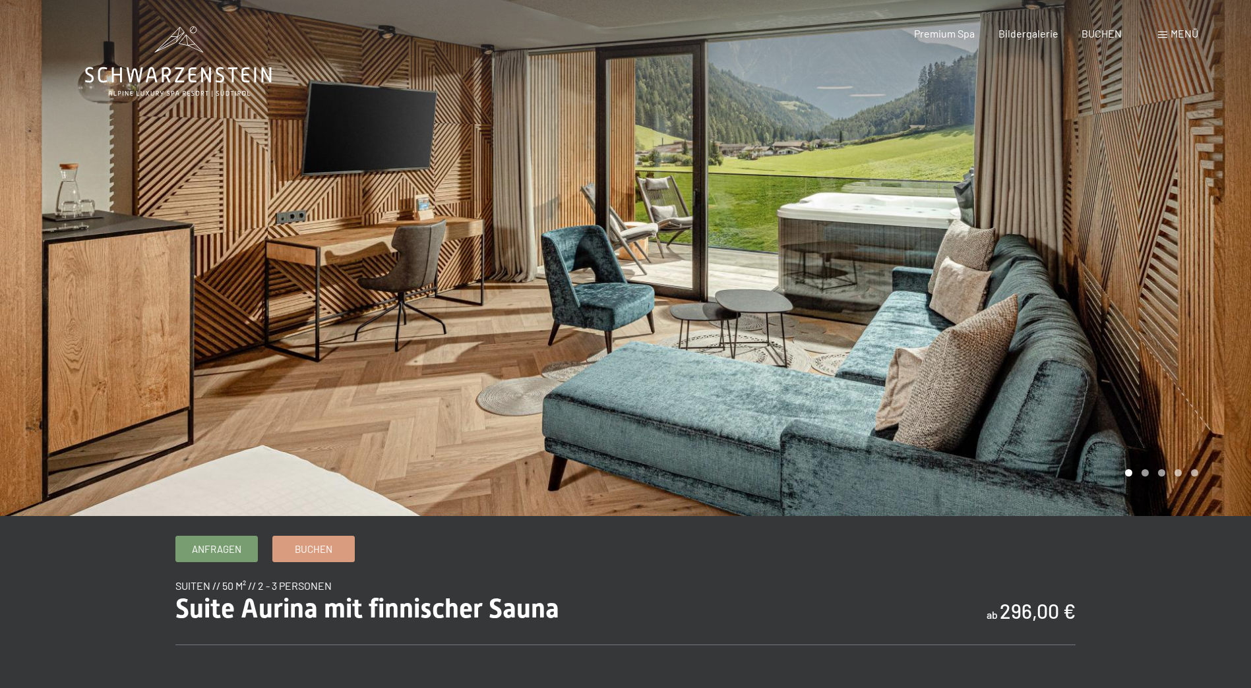
click at [1164, 238] on div at bounding box center [939, 258] width 626 height 516
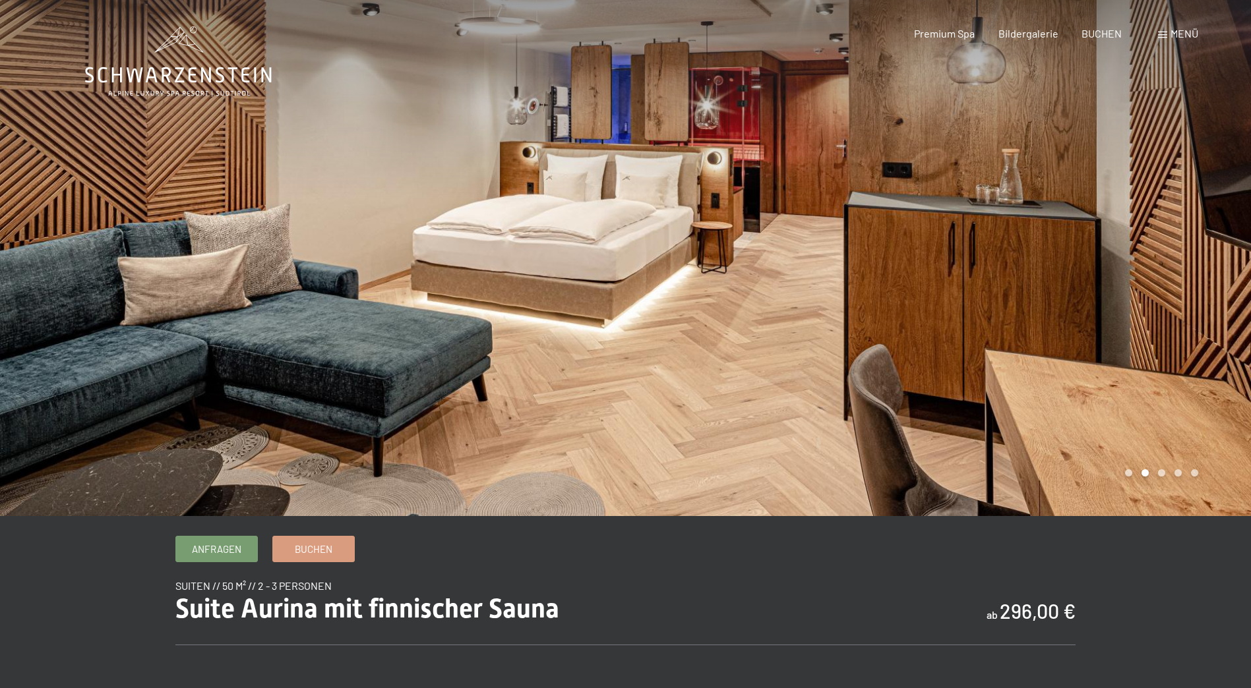
click at [1164, 238] on div at bounding box center [939, 258] width 626 height 516
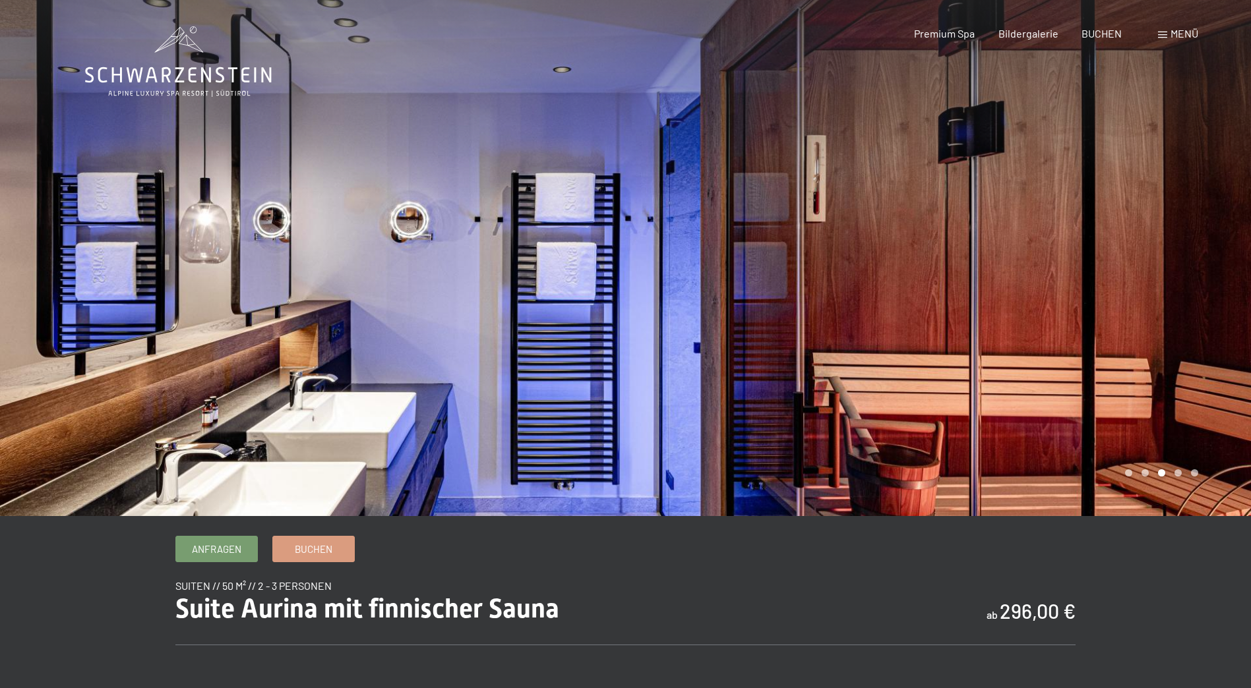
click at [1164, 238] on div at bounding box center [939, 258] width 626 height 516
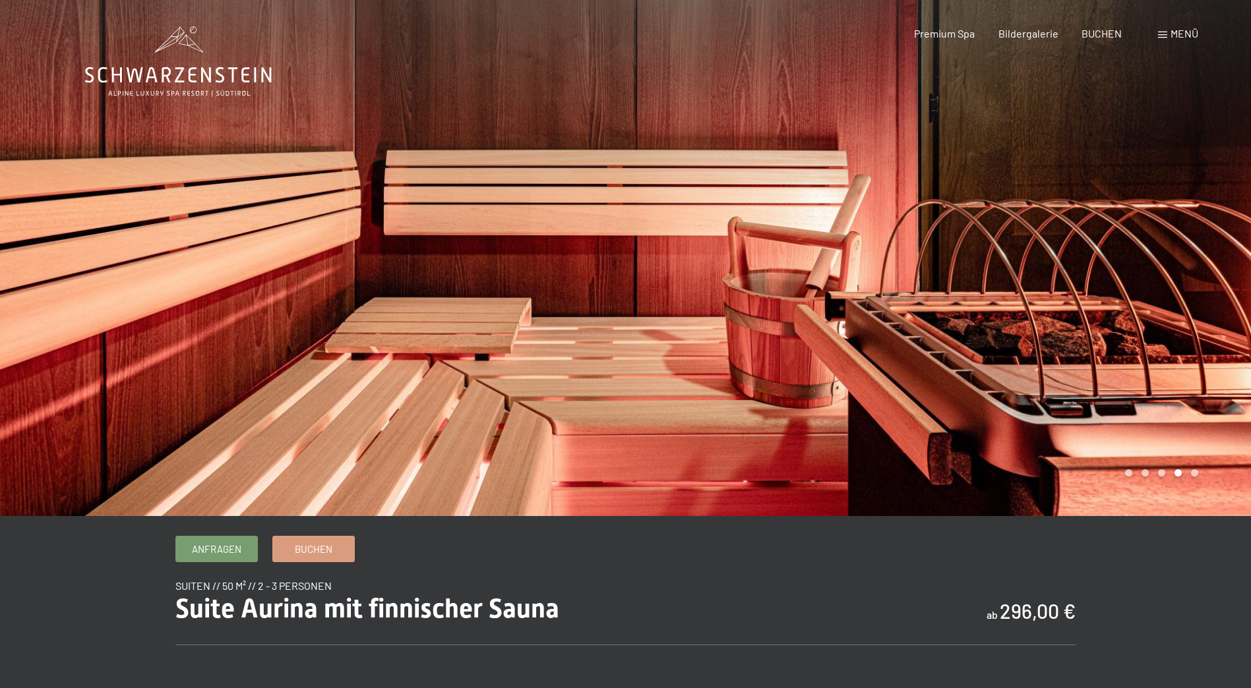
click at [150, 234] on div at bounding box center [313, 258] width 626 height 516
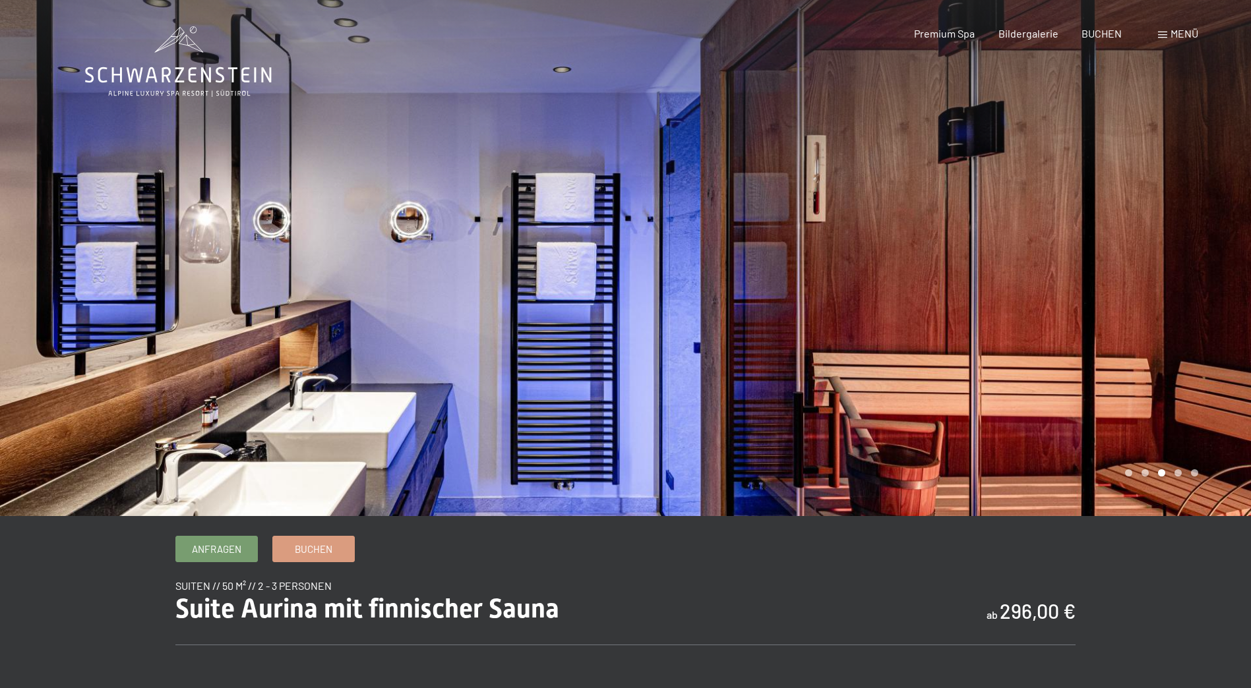
click at [1027, 330] on div at bounding box center [939, 258] width 626 height 516
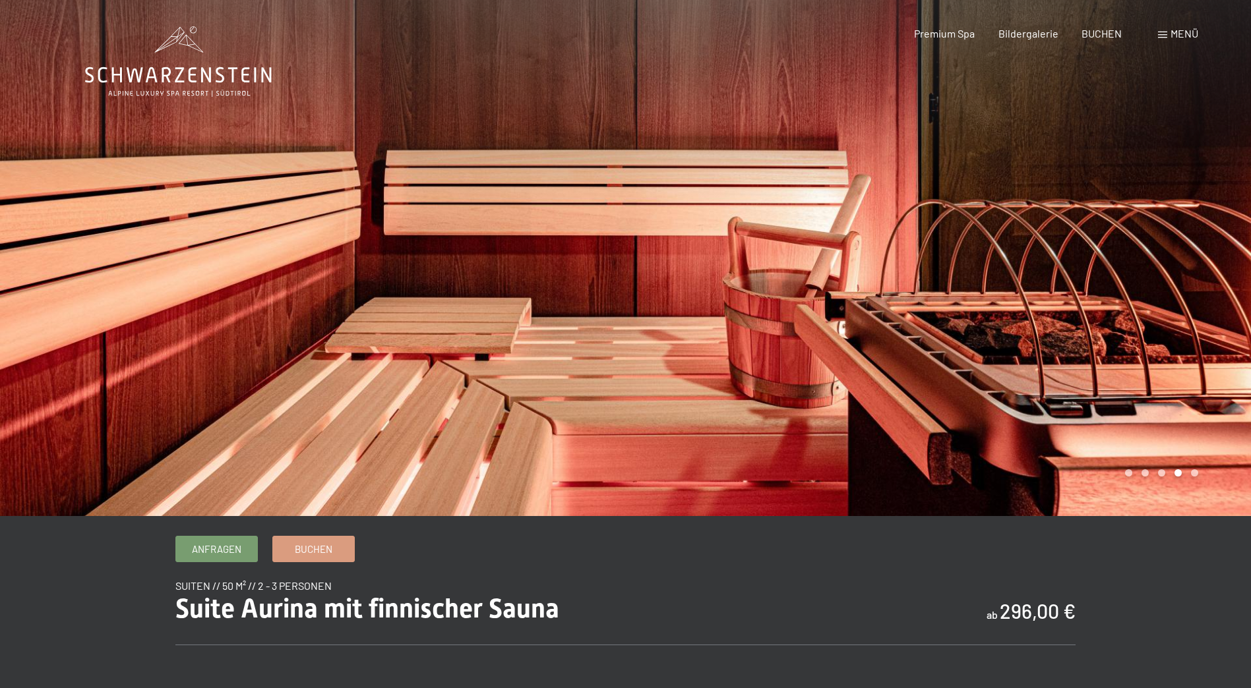
click at [1030, 329] on div at bounding box center [939, 258] width 626 height 516
